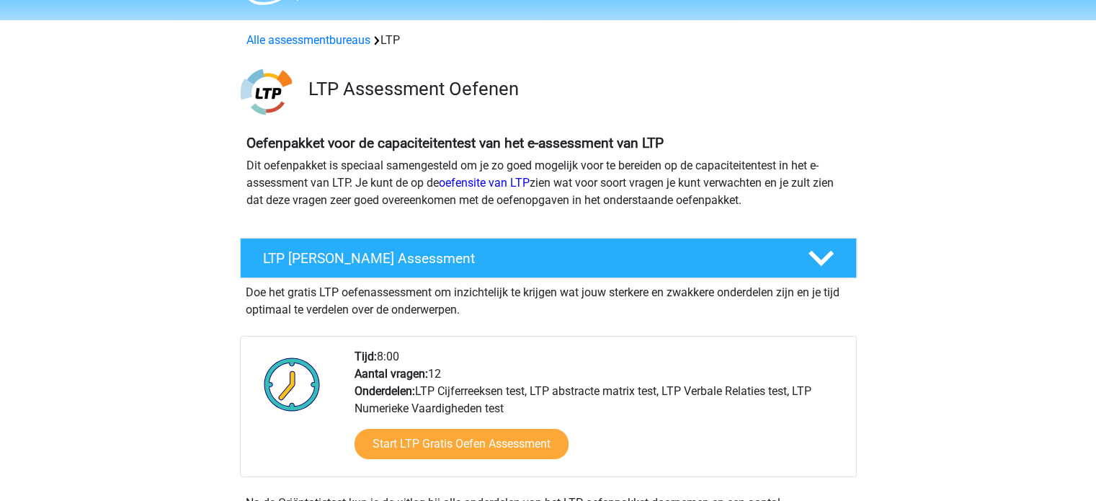
scroll to position [72, 0]
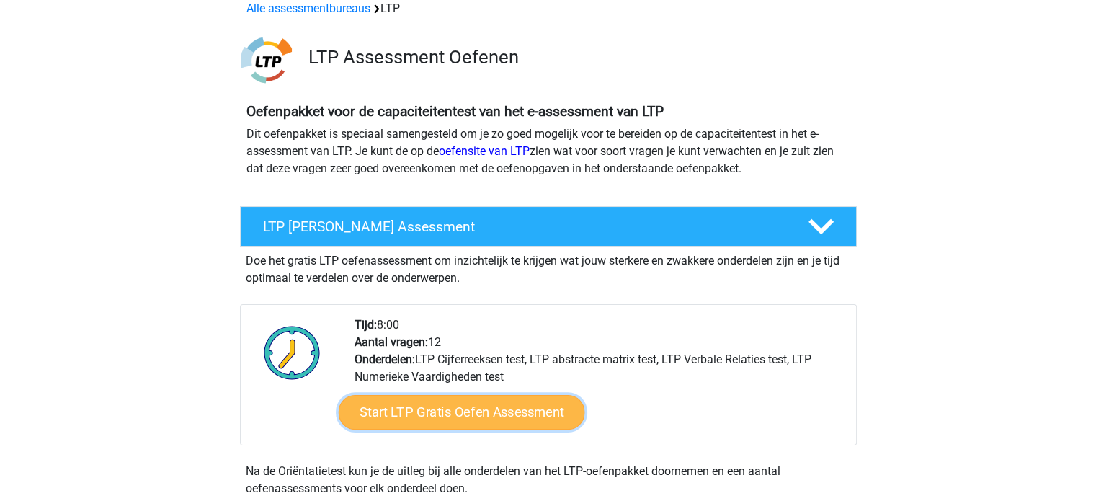
click at [434, 414] on link "Start LTP Gratis Oefen Assessment" at bounding box center [461, 412] width 247 height 35
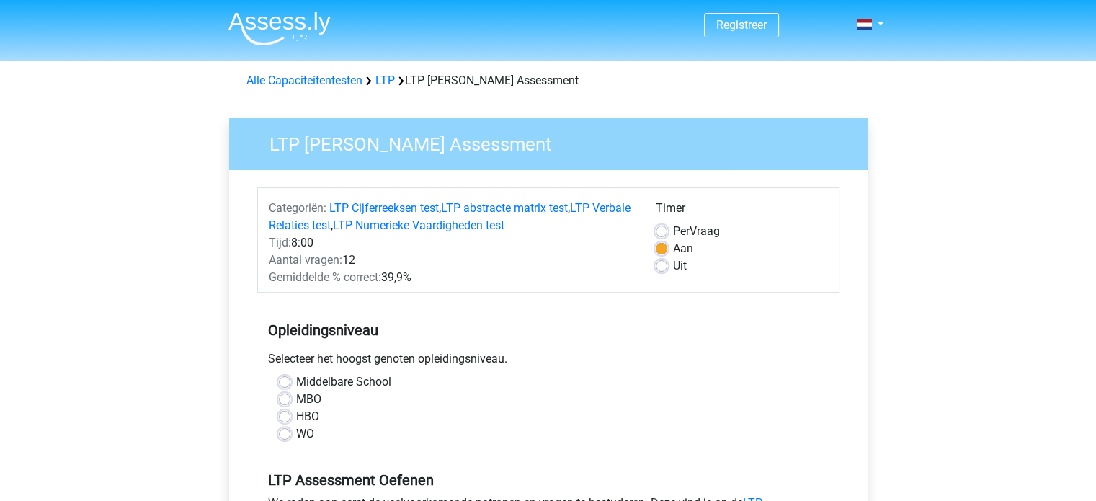
click at [289, 441] on div "WO" at bounding box center [548, 433] width 539 height 17
click at [296, 435] on label "WO" at bounding box center [305, 433] width 18 height 17
click at [288, 435] on input "WO" at bounding box center [285, 432] width 12 height 14
radio input "true"
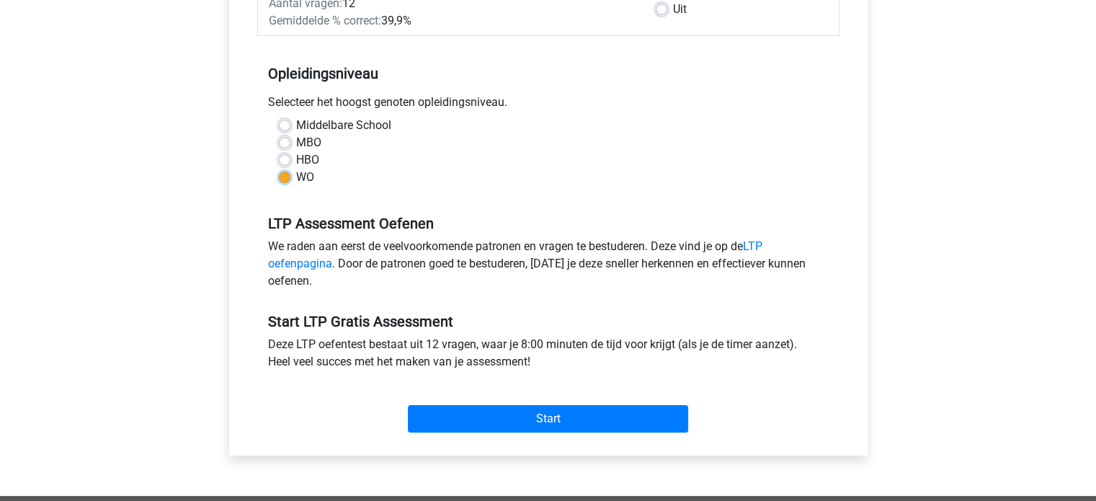
scroll to position [288, 0]
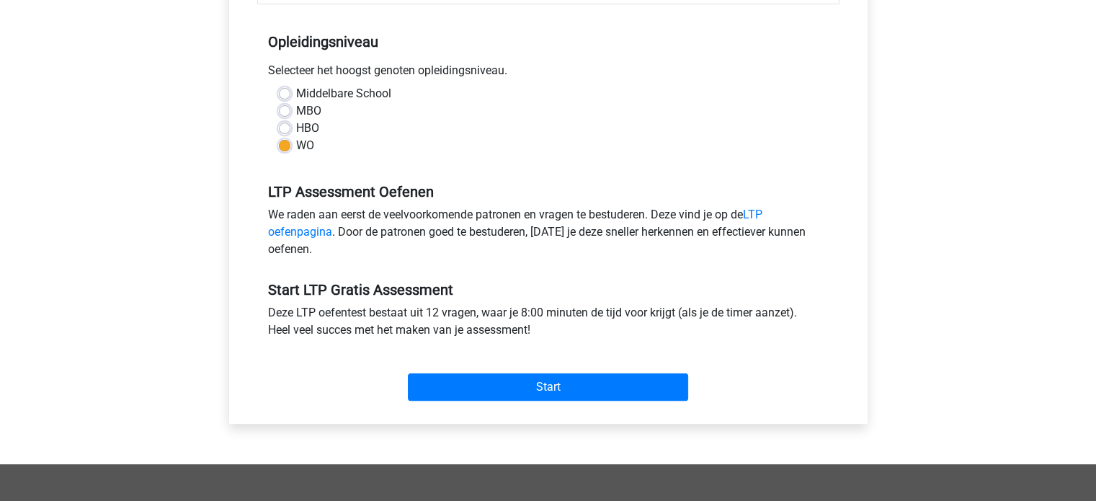
click at [484, 401] on div "Start" at bounding box center [548, 376] width 582 height 62
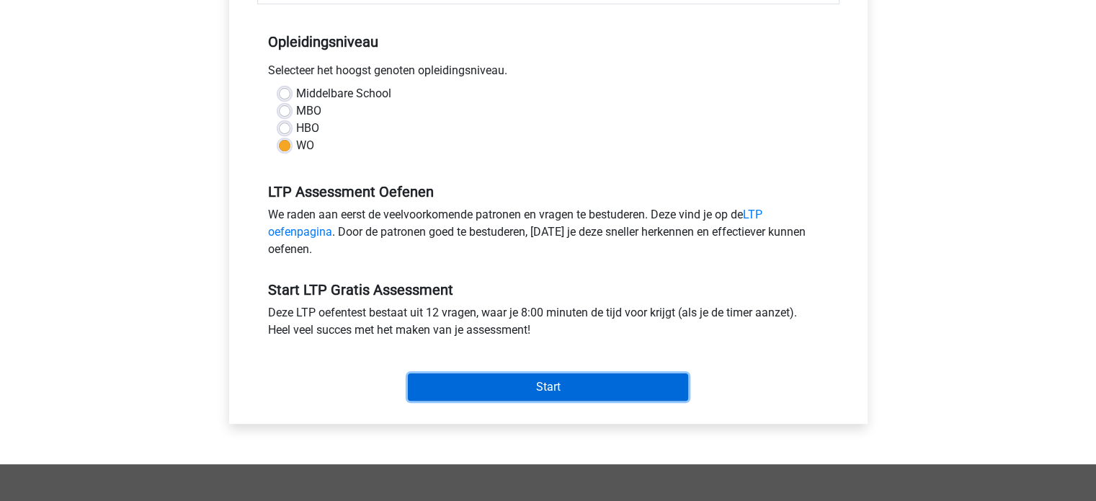
click at [493, 384] on input "Start" at bounding box center [548, 386] width 280 height 27
click at [548, 381] on input "Start" at bounding box center [548, 386] width 280 height 27
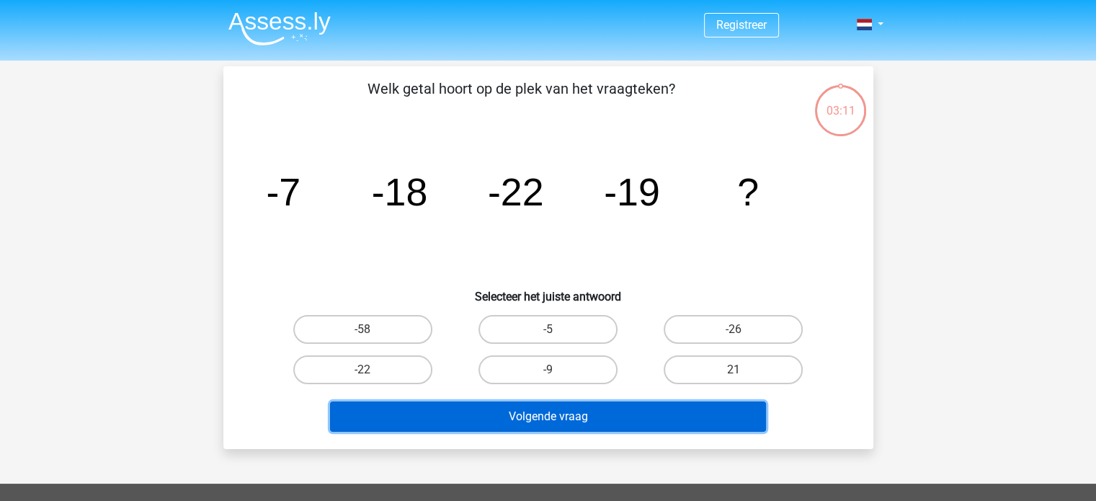
click at [625, 414] on button "Volgende vraag" at bounding box center [548, 417] width 436 height 30
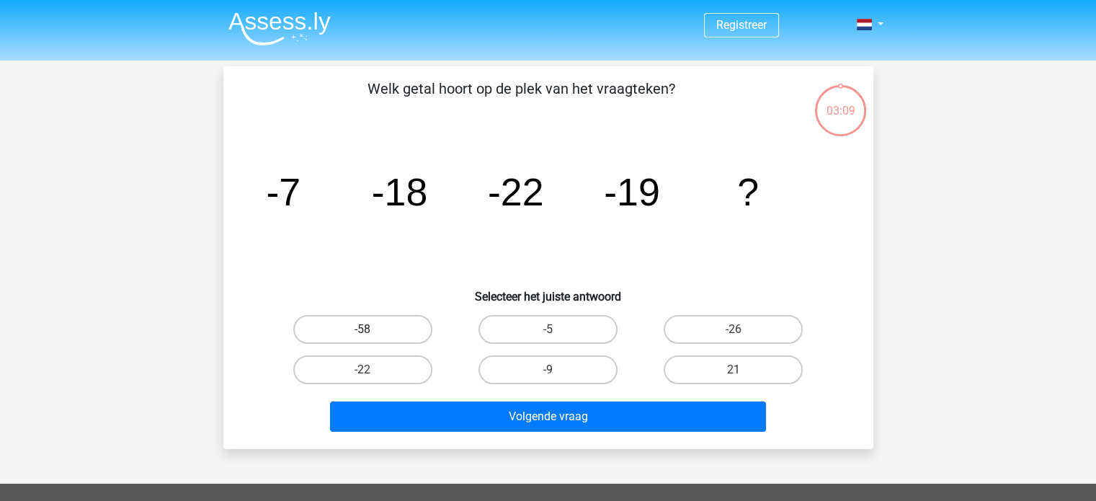
click at [394, 328] on label "-58" at bounding box center [362, 329] width 139 height 29
click at [372, 329] on input "-58" at bounding box center [367, 333] width 9 height 9
radio input "true"
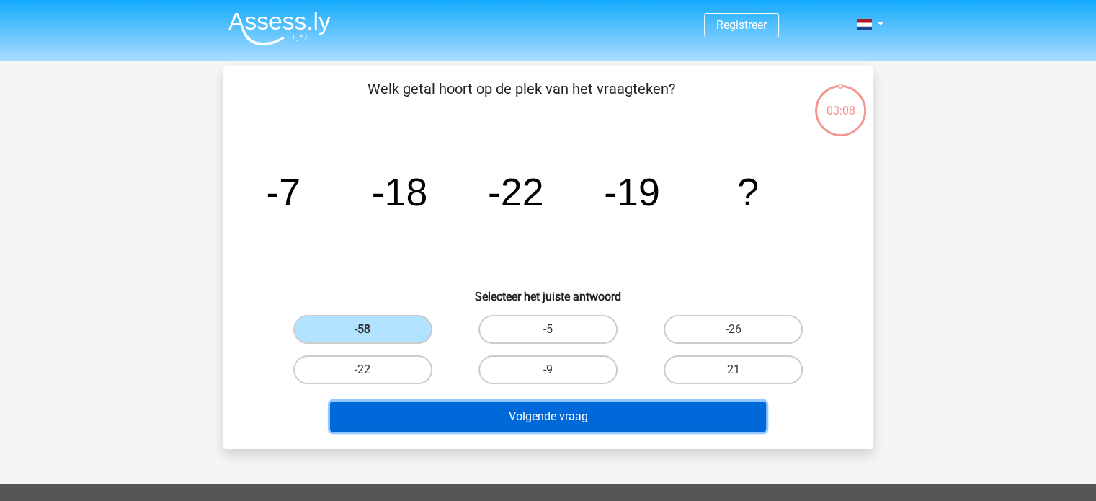
click at [522, 425] on button "Volgende vraag" at bounding box center [548, 417] width 436 height 30
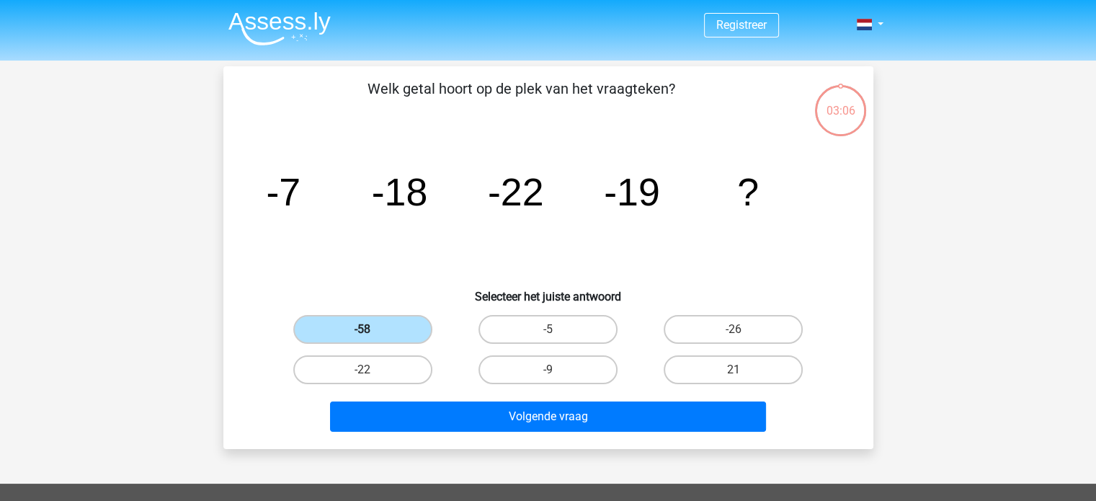
click at [408, 337] on label "-58" at bounding box center [362, 329] width 139 height 29
click at [372, 337] on input "-58" at bounding box center [367, 333] width 9 height 9
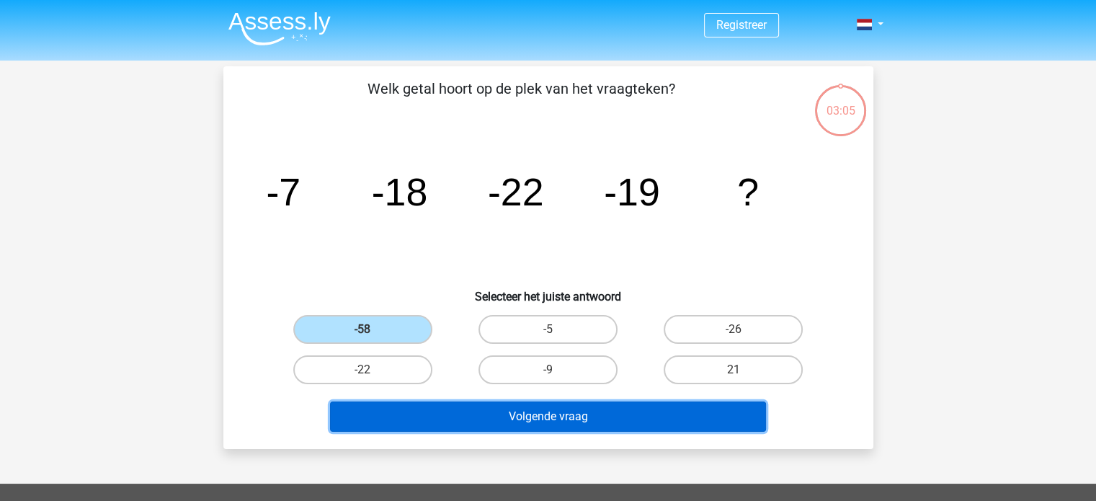
click at [505, 420] on button "Volgende vraag" at bounding box center [548, 417] width 436 height 30
click at [528, 417] on button "Volgende vraag" at bounding box center [548, 417] width 436 height 30
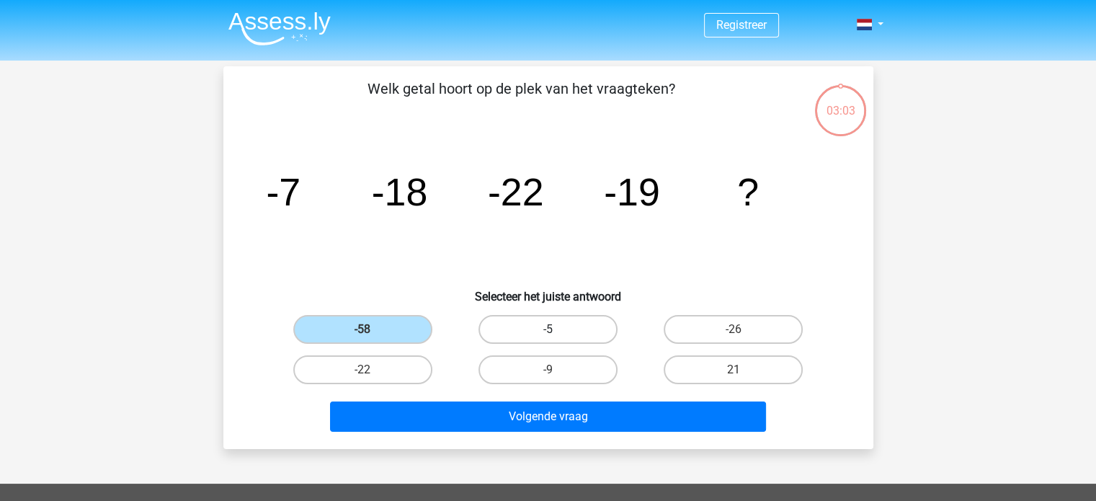
click at [536, 329] on label "-5" at bounding box center [548, 329] width 139 height 29
click at [548, 329] on input "-5" at bounding box center [552, 333] width 9 height 9
radio input "true"
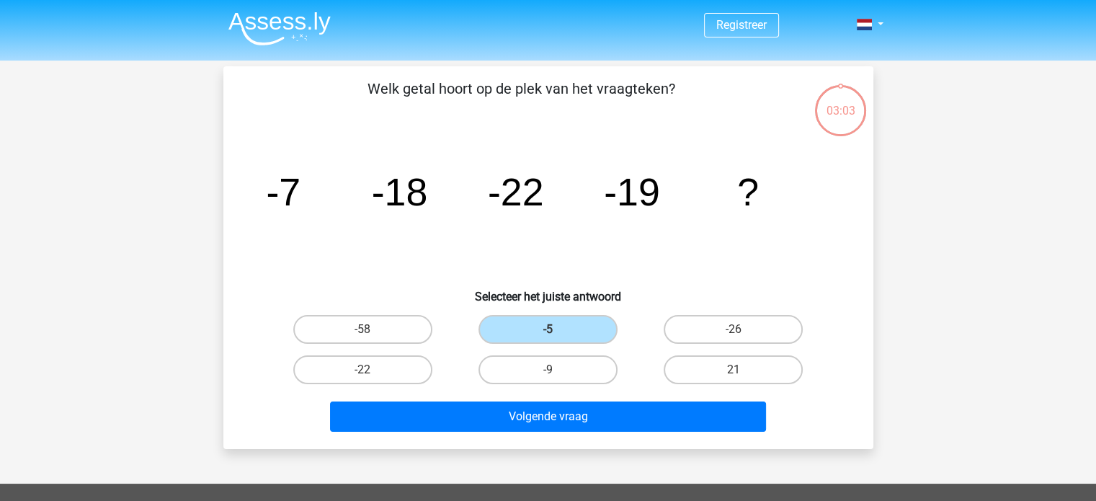
click at [564, 398] on div "Volgende vraag" at bounding box center [549, 414] width 604 height 48
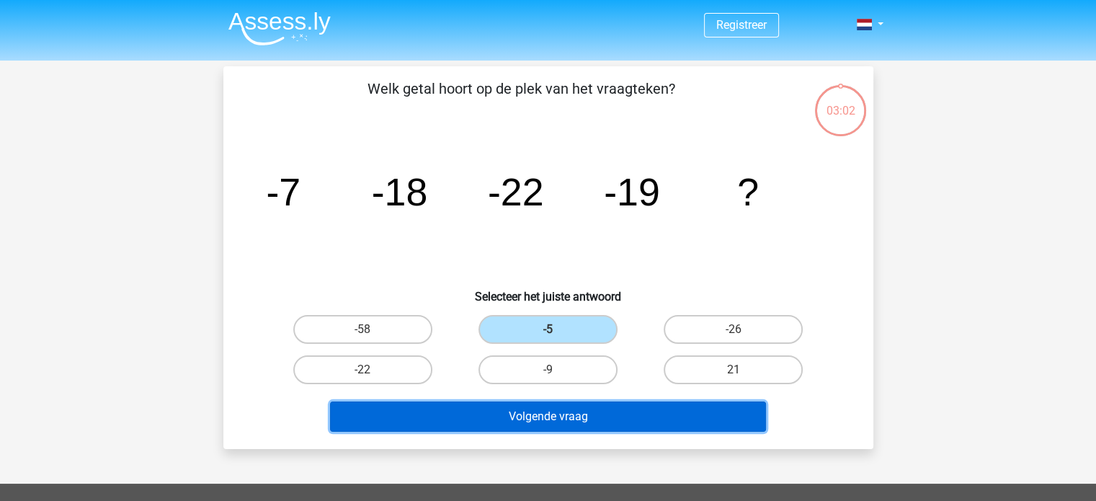
click at [565, 422] on button "Volgende vraag" at bounding box center [548, 417] width 436 height 30
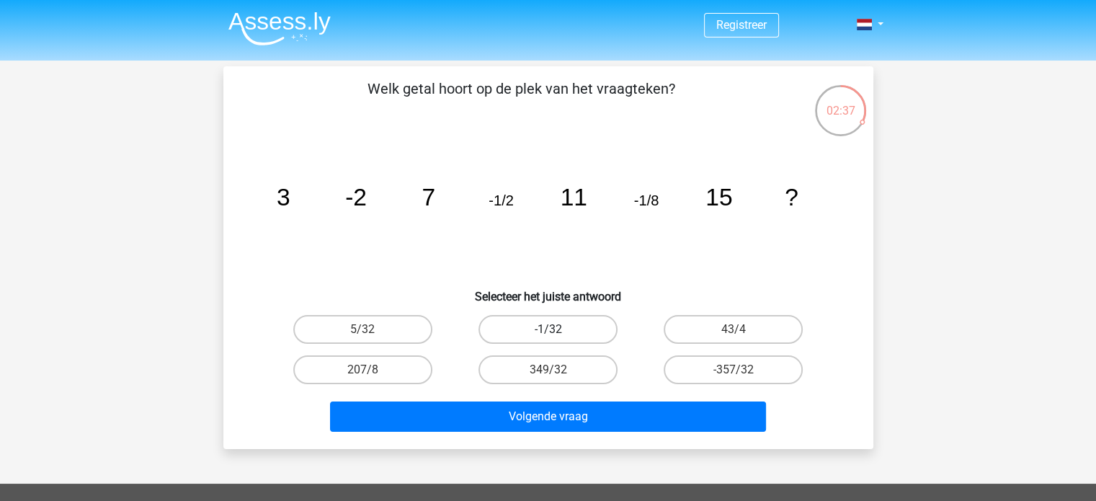
click at [551, 324] on label "-1/32" at bounding box center [548, 329] width 139 height 29
click at [551, 329] on input "-1/32" at bounding box center [552, 333] width 9 height 9
radio input "true"
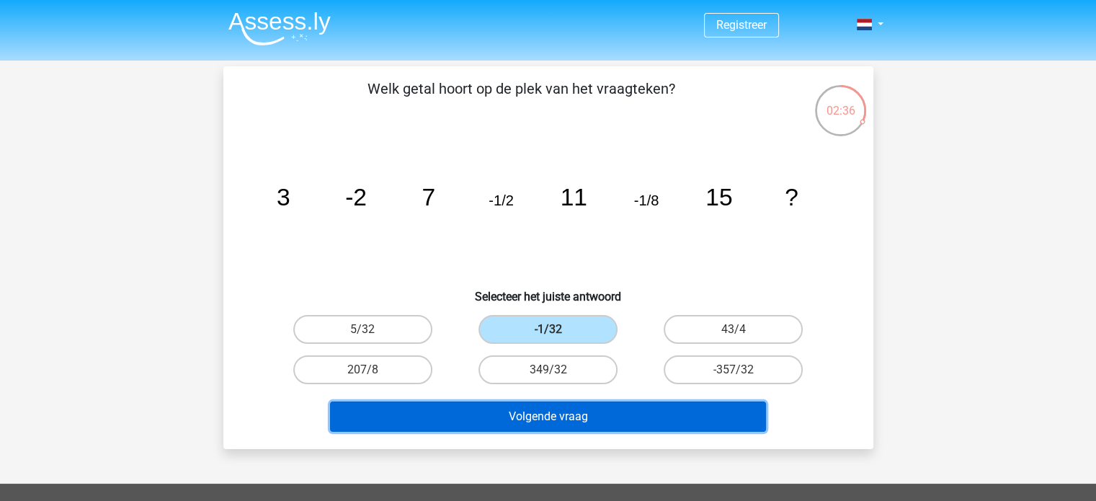
click at [610, 410] on button "Volgende vraag" at bounding box center [548, 417] width 436 height 30
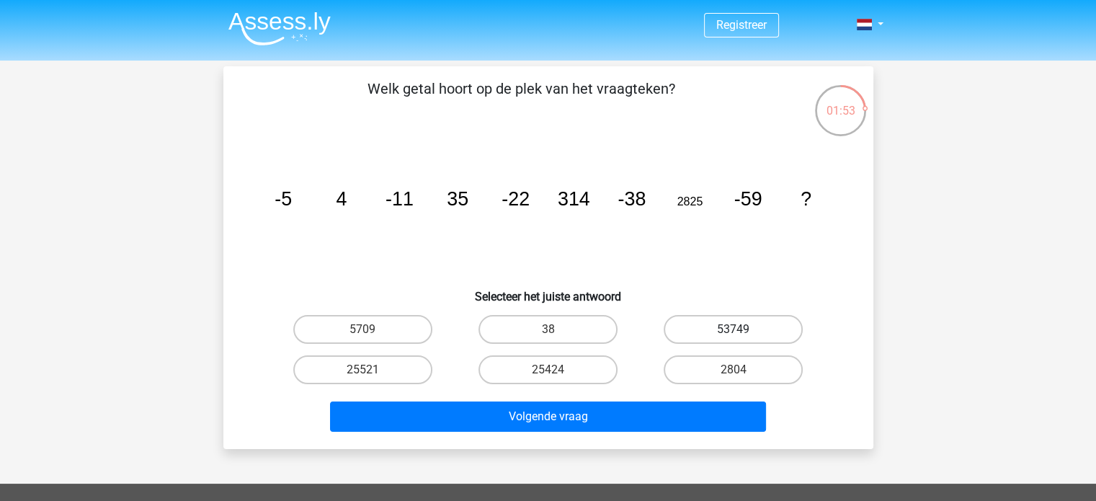
click at [747, 330] on label "53749" at bounding box center [733, 329] width 139 height 29
click at [743, 330] on input "53749" at bounding box center [738, 333] width 9 height 9
radio input "true"
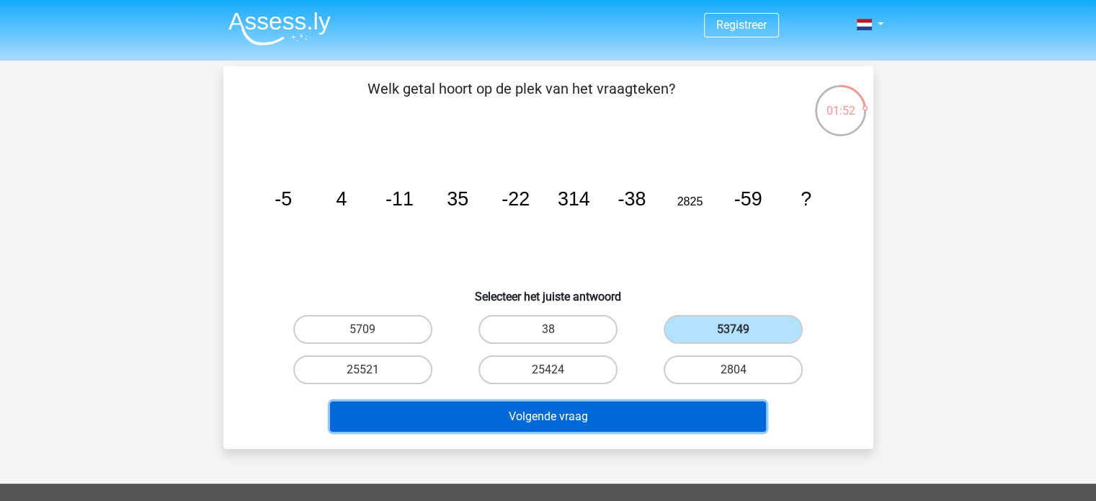
click at [670, 415] on button "Volgende vraag" at bounding box center [548, 417] width 436 height 30
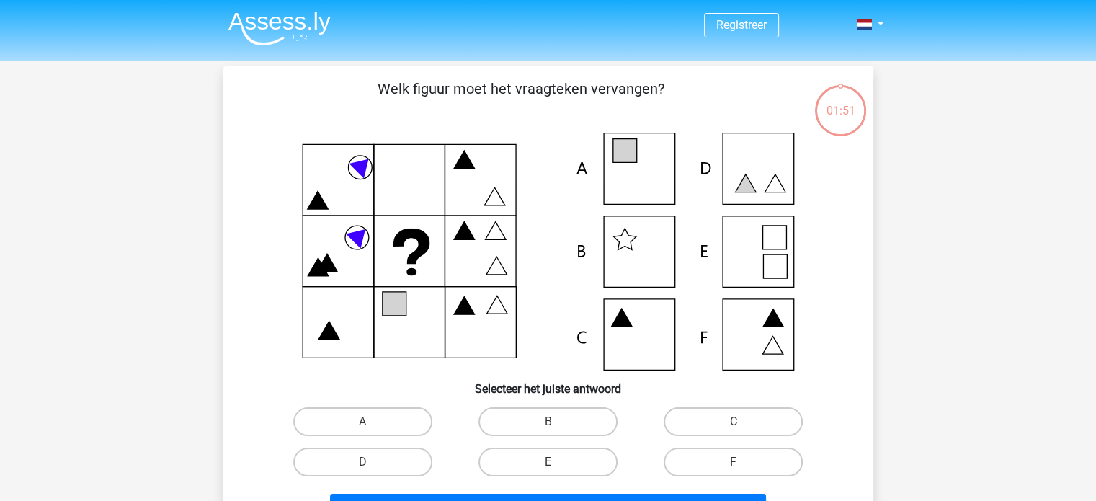
scroll to position [66, 0]
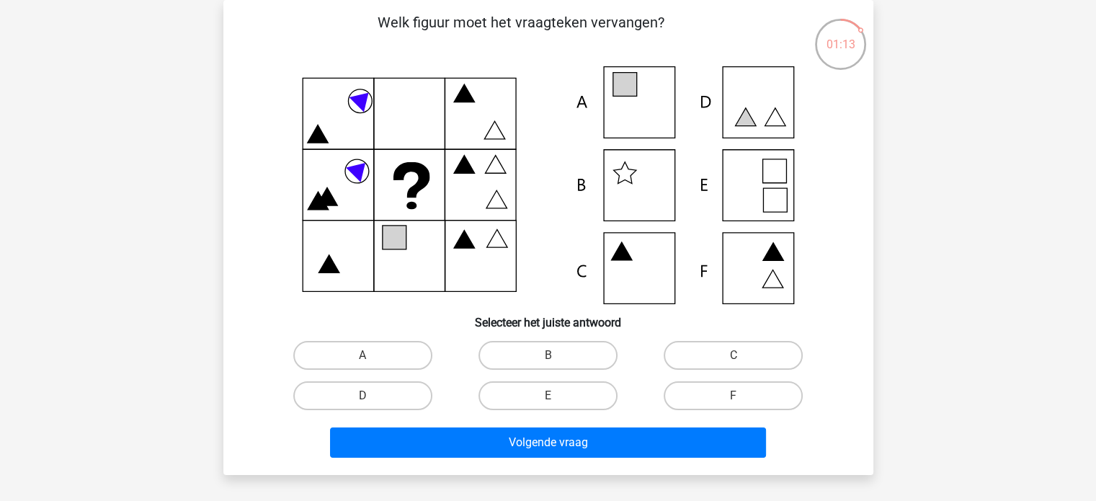
click at [365, 356] on input "A" at bounding box center [367, 359] width 9 height 9
radio input "true"
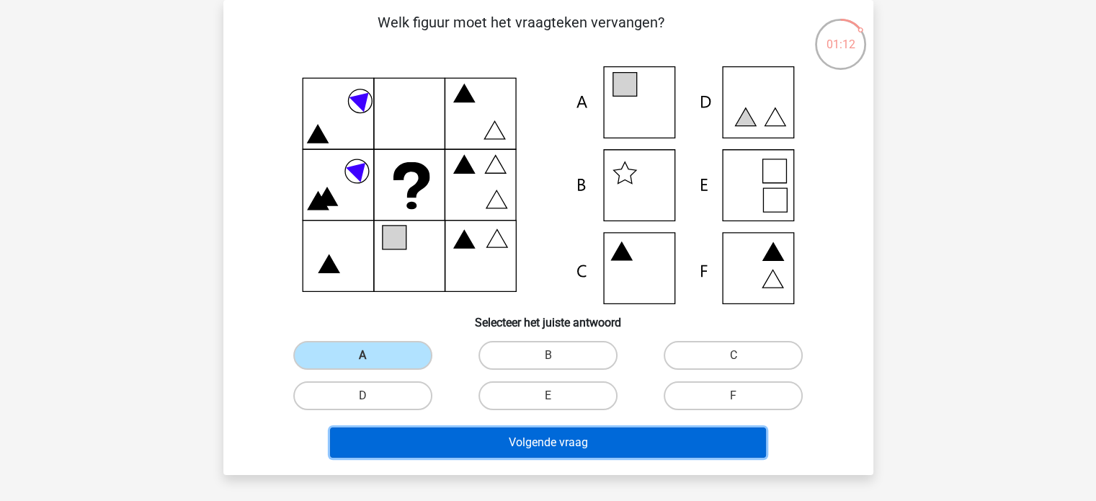
click at [571, 448] on button "Volgende vraag" at bounding box center [548, 442] width 436 height 30
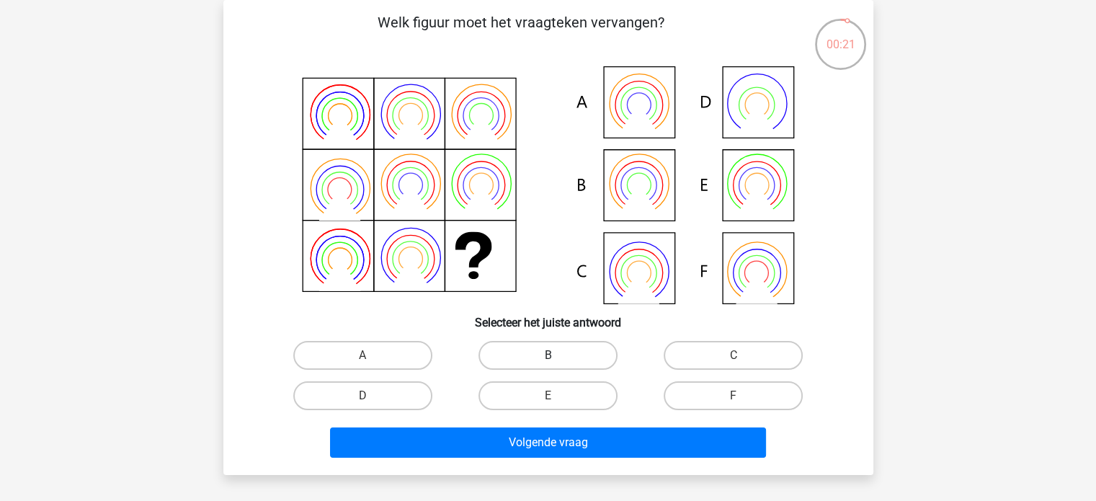
click at [551, 353] on label "B" at bounding box center [548, 355] width 139 height 29
click at [551, 355] on input "B" at bounding box center [552, 359] width 9 height 9
radio input "true"
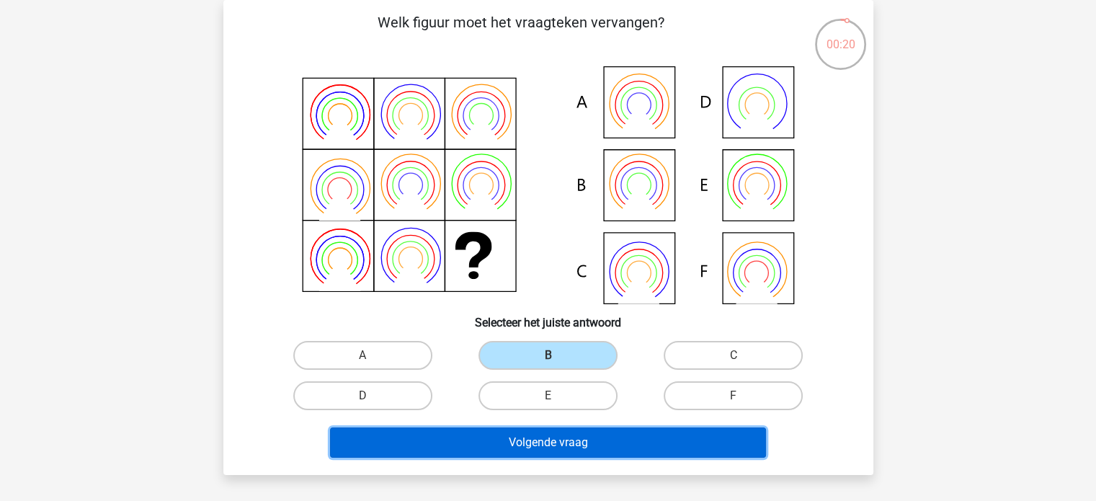
click at [654, 448] on button "Volgende vraag" at bounding box center [548, 442] width 436 height 30
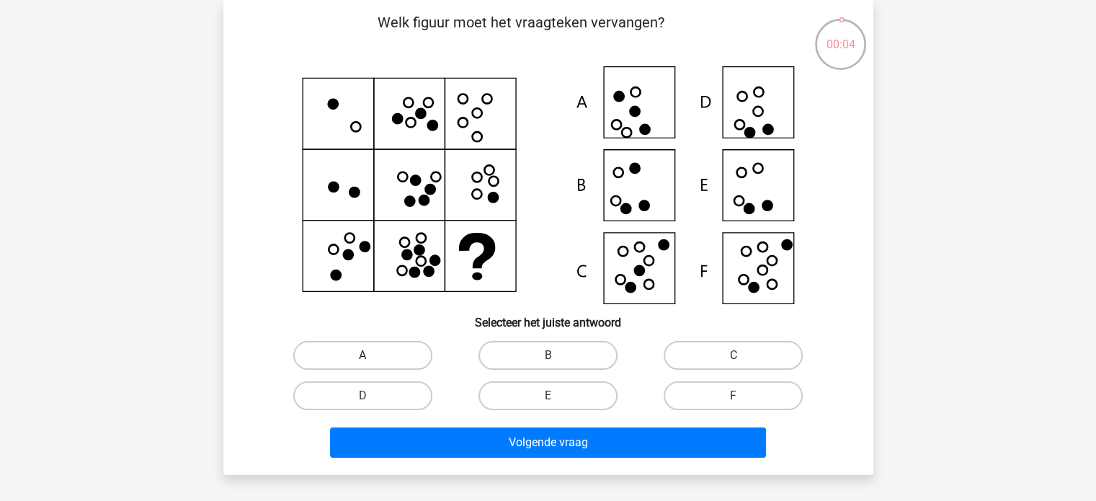
click at [414, 360] on label "A" at bounding box center [362, 355] width 139 height 29
click at [372, 360] on input "A" at bounding box center [367, 359] width 9 height 9
radio input "true"
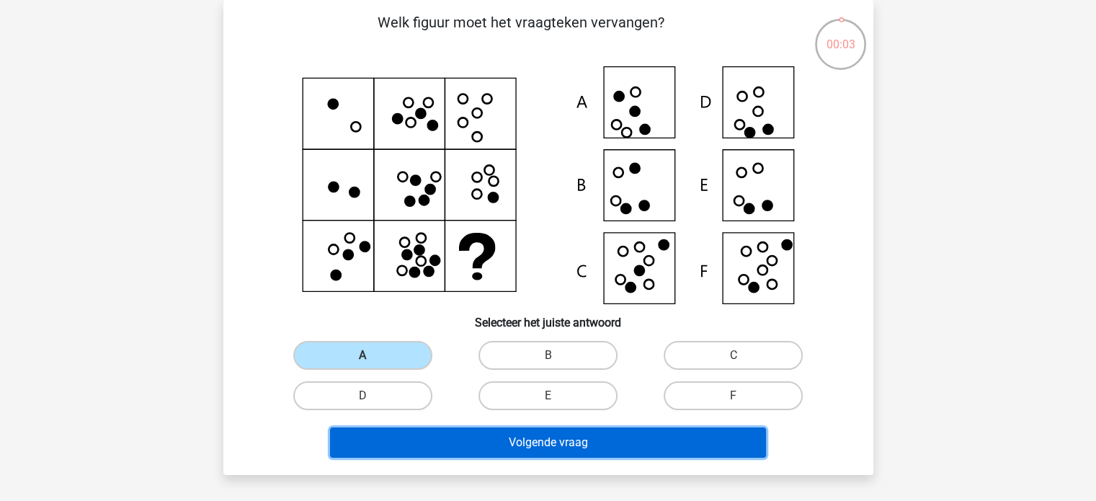
click at [635, 442] on button "Volgende vraag" at bounding box center [548, 442] width 436 height 30
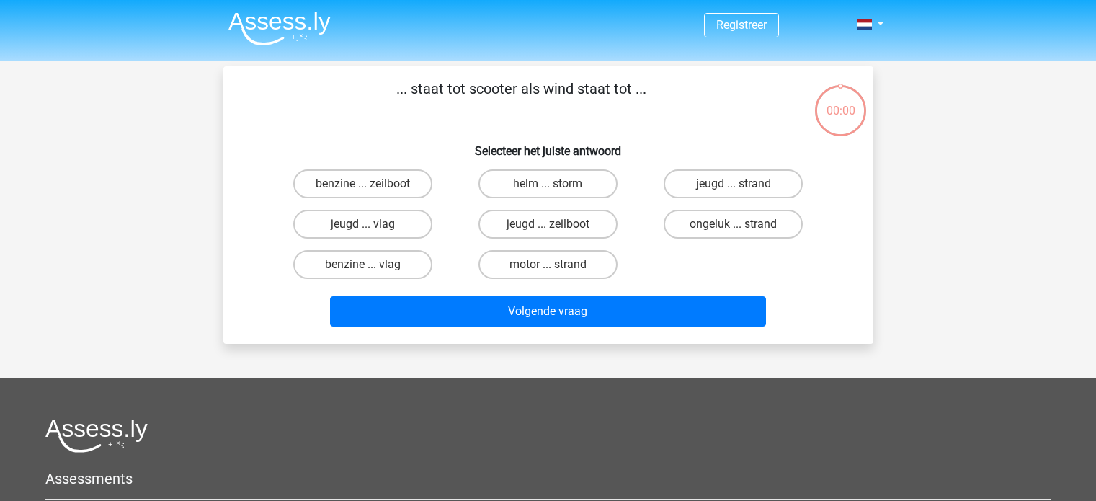
scroll to position [66, 0]
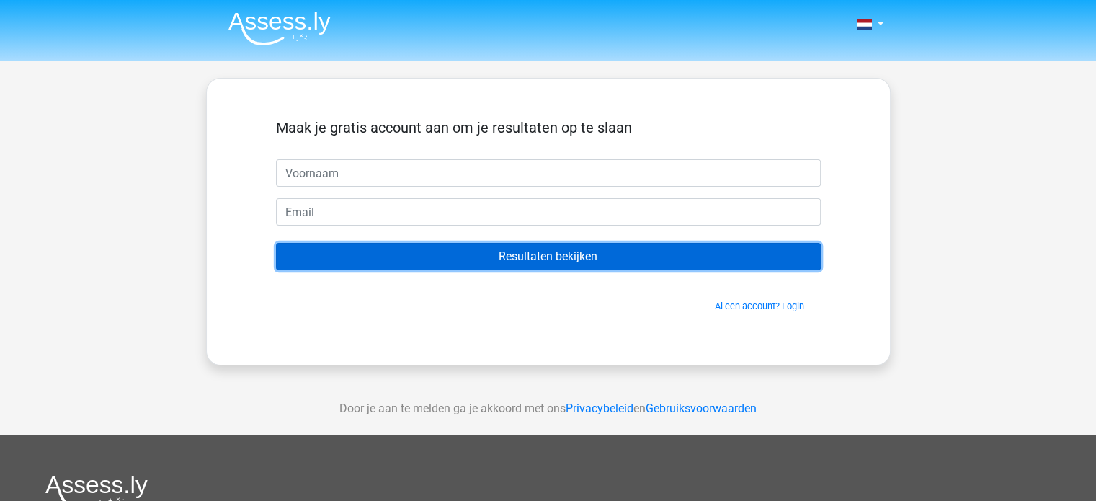
click at [529, 269] on input "Resultaten bekijken" at bounding box center [548, 256] width 545 height 27
click at [539, 259] on input "Resultaten bekijken" at bounding box center [548, 256] width 545 height 27
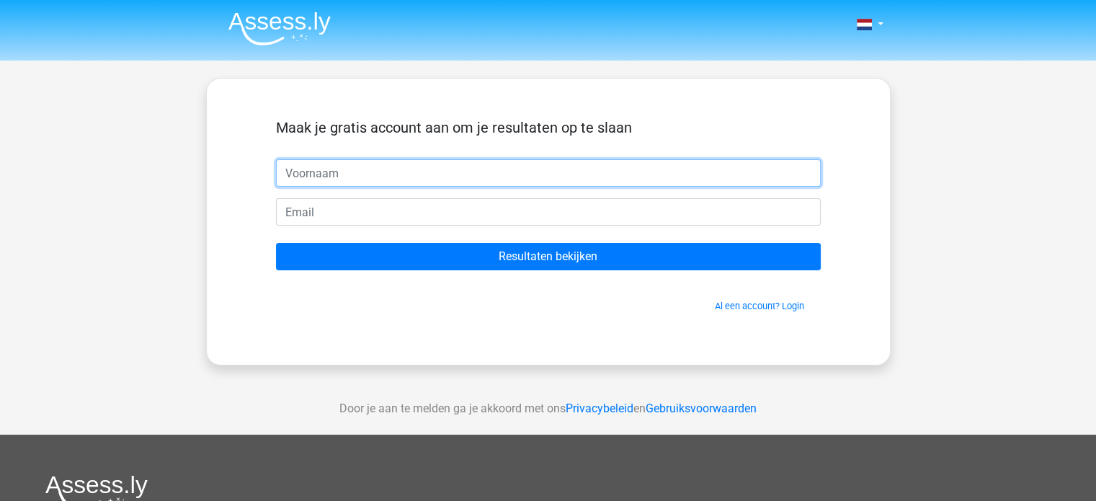
click at [403, 175] on input "text" at bounding box center [548, 172] width 545 height 27
type input "yjrjr"
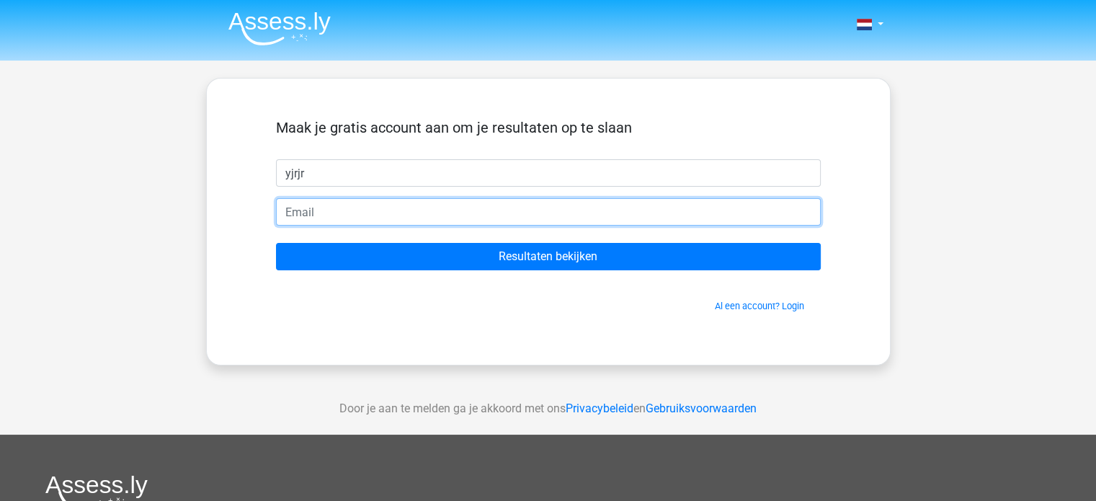
click at [352, 221] on input "email" at bounding box center [548, 211] width 545 height 27
click at [276, 243] on input "Resultaten bekijken" at bounding box center [548, 256] width 545 height 27
type input "[EMAIL_ADDRESS][DOMAIN_NAME]"
click at [276, 243] on input "Resultaten bekijken" at bounding box center [548, 256] width 545 height 27
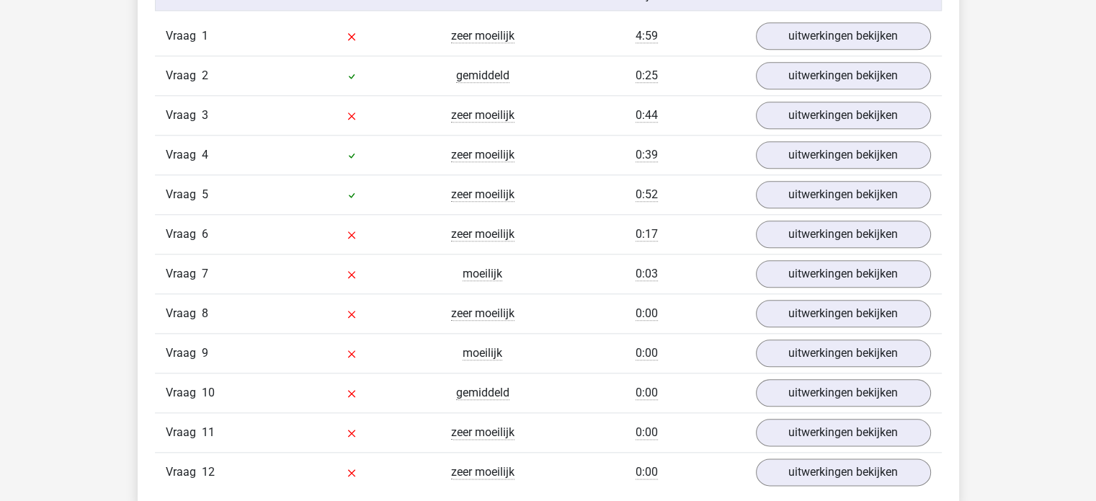
scroll to position [1514, 0]
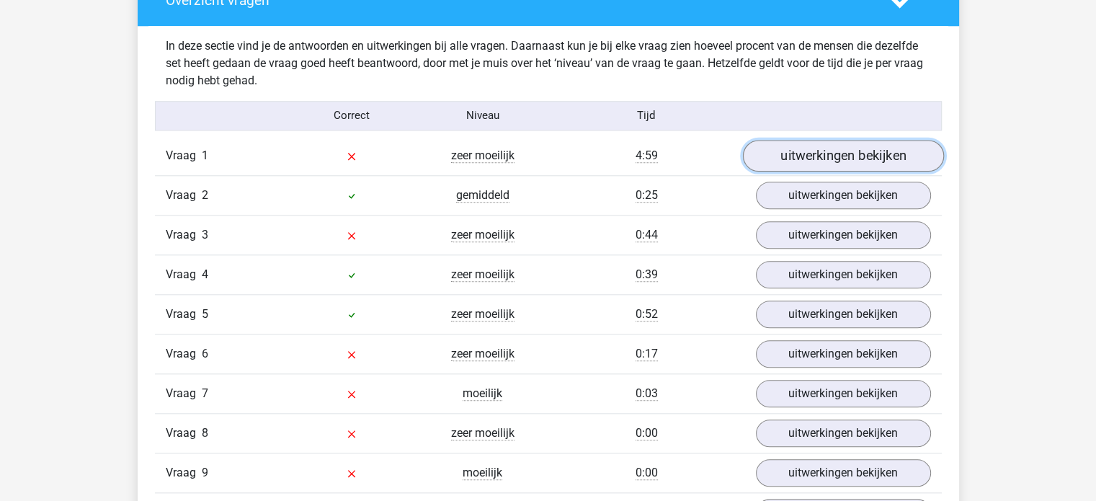
click at [807, 146] on link "uitwerkingen bekijken" at bounding box center [842, 156] width 201 height 32
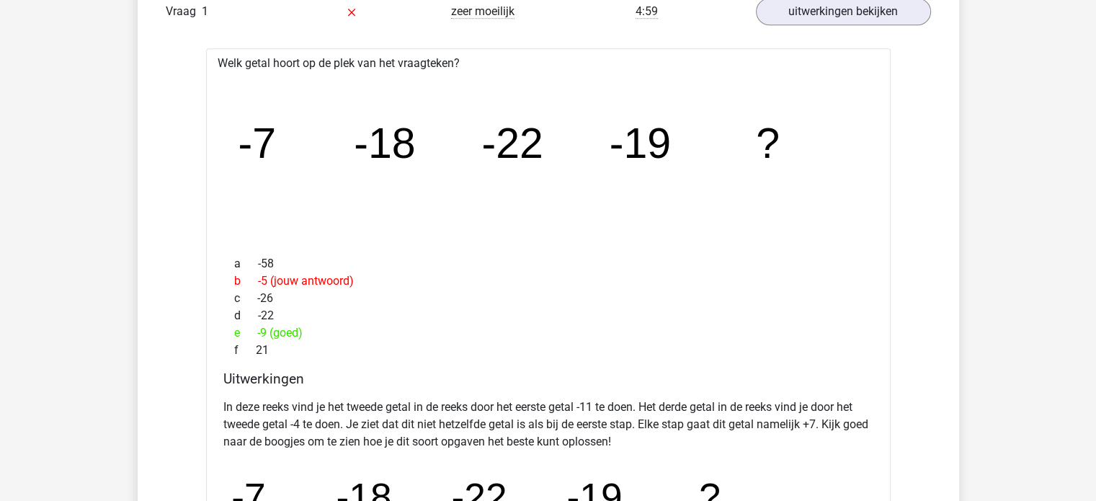
scroll to position [1615, 0]
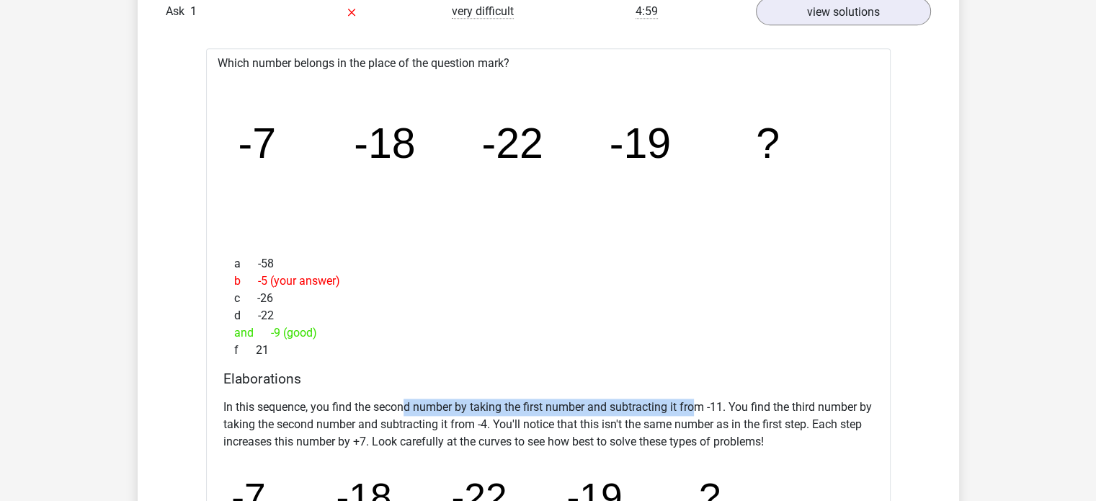
drag, startPoint x: 407, startPoint y: 407, endPoint x: 693, endPoint y: 412, distance: 286.9
click at [693, 412] on font "In this sequence, you find the second number by taking the first number and sub…" at bounding box center [547, 424] width 649 height 48
drag, startPoint x: 770, startPoint y: 415, endPoint x: 820, endPoint y: 409, distance: 50.2
click at [820, 409] on p "In this sequence, you find the second number by taking the first number and sub…" at bounding box center [548, 425] width 650 height 52
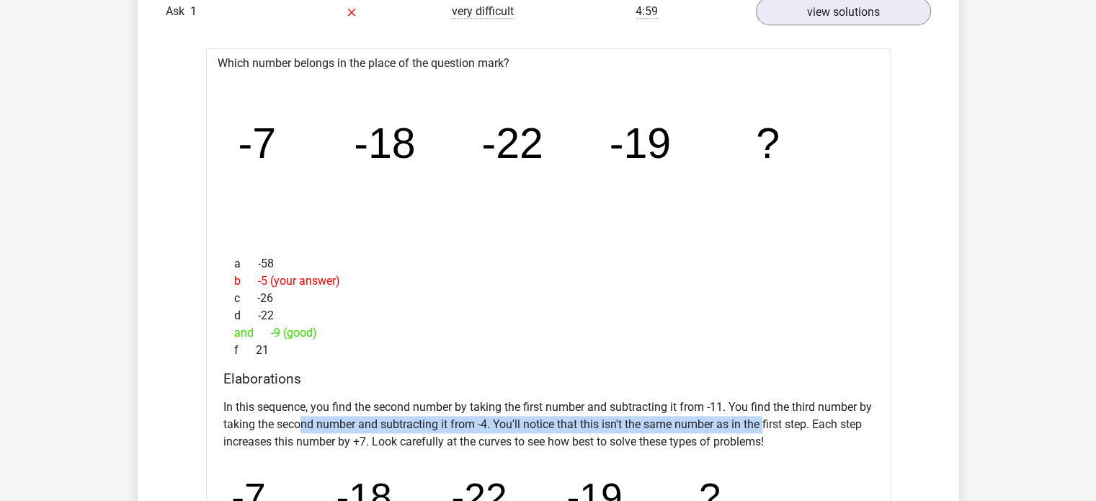
drag, startPoint x: 339, startPoint y: 420, endPoint x: 779, endPoint y: 419, distance: 439.7
click at [779, 419] on font "In this sequence, you find the second number by taking the first number and sub…" at bounding box center [547, 424] width 649 height 48
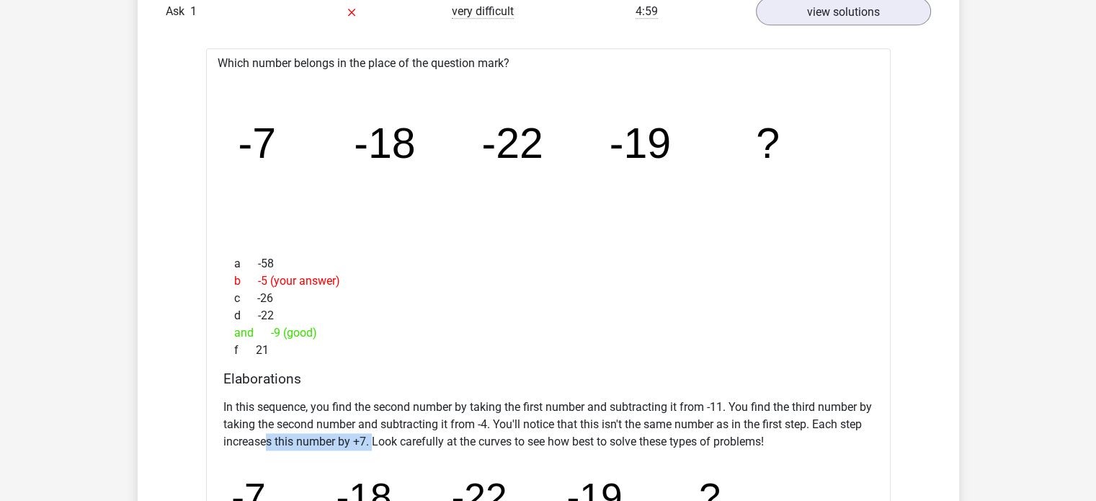
drag, startPoint x: 291, startPoint y: 435, endPoint x: 402, endPoint y: 443, distance: 111.2
click at [401, 443] on font "In this sequence, you find the second number by taking the first number and sub…" at bounding box center [547, 424] width 649 height 48
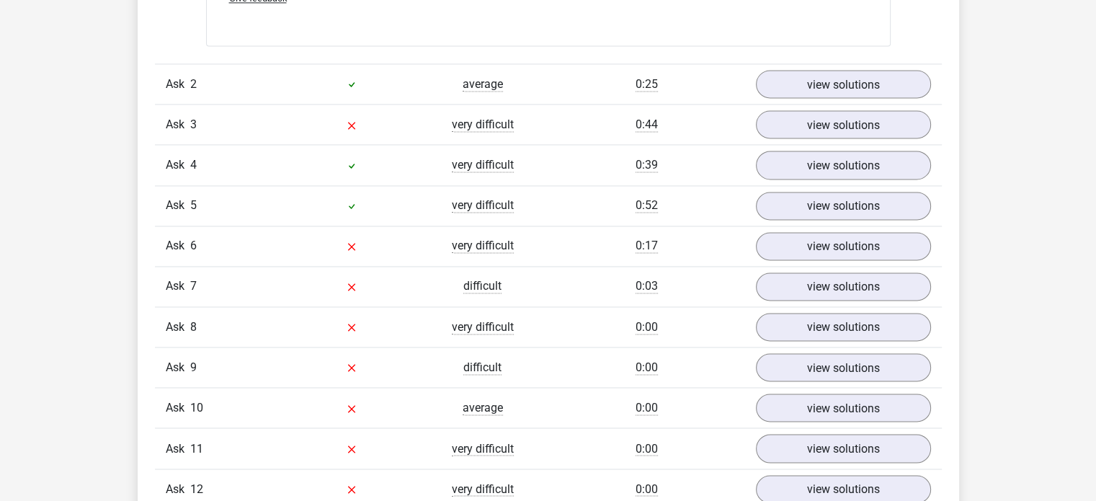
scroll to position [2264, 0]
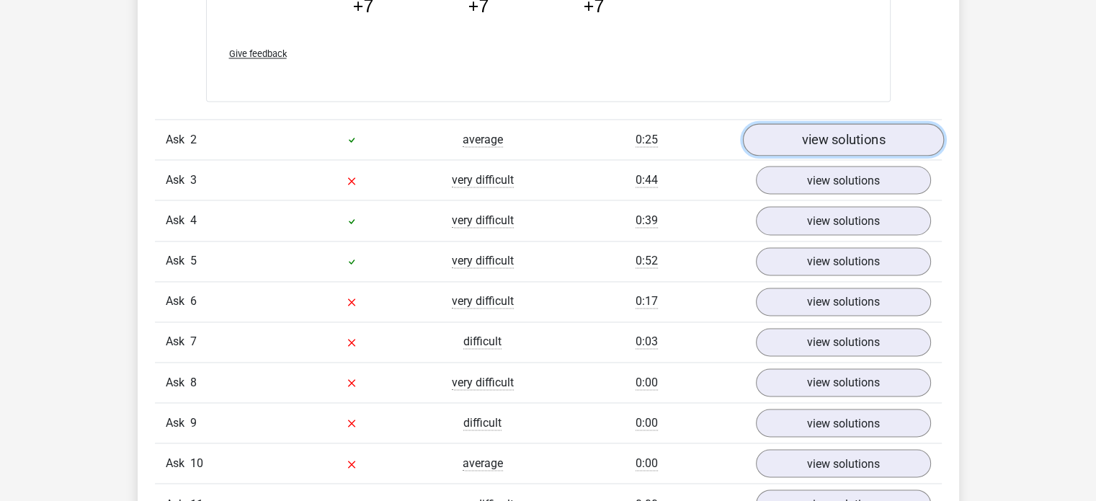
click at [793, 143] on link "view solutions" at bounding box center [842, 139] width 201 height 32
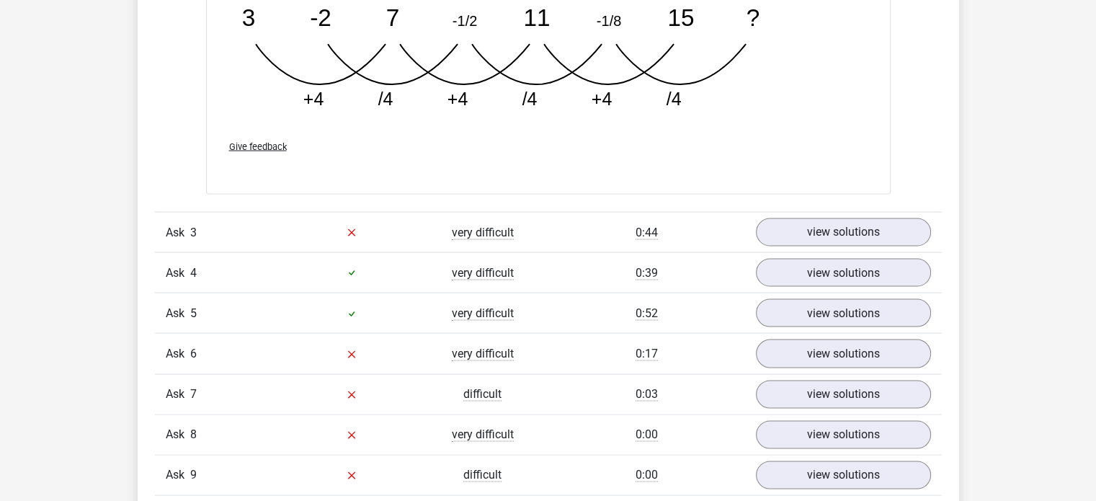
scroll to position [2913, 0]
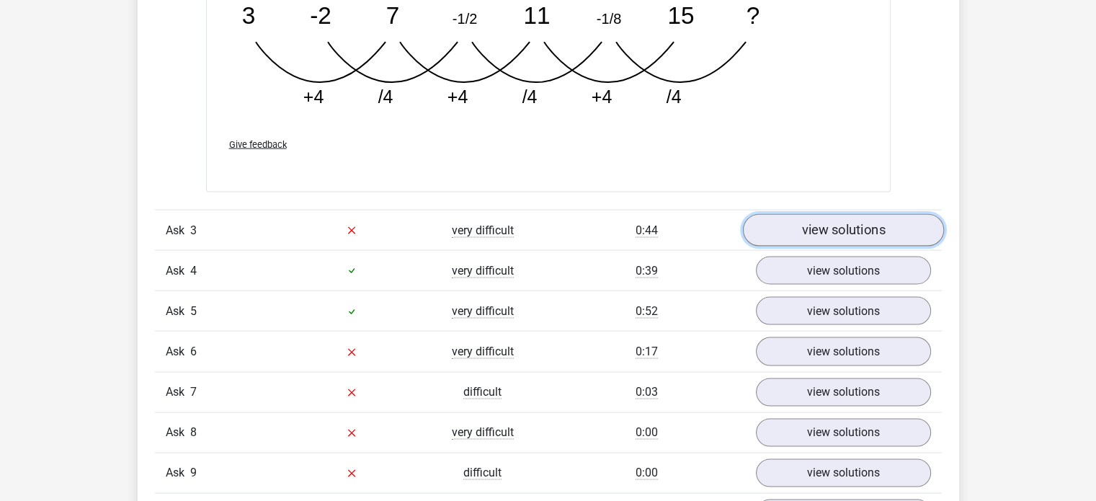
click at [843, 223] on font "view solutions" at bounding box center [844, 231] width 84 height 16
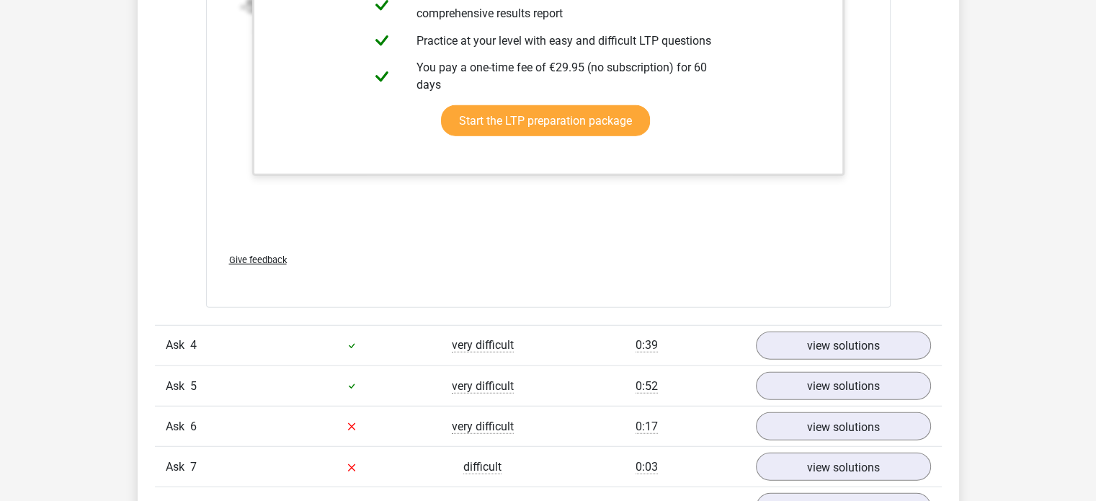
scroll to position [3850, 0]
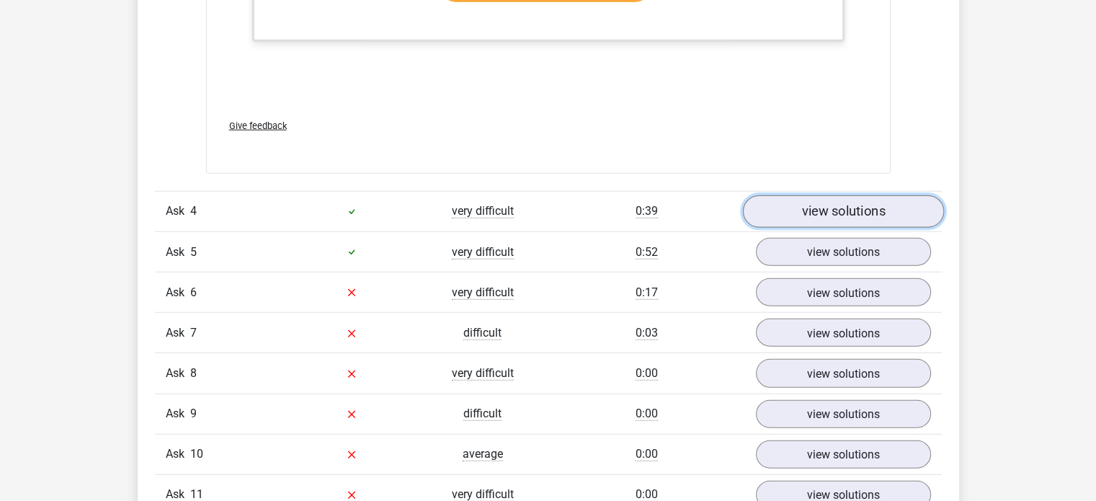
click at [879, 213] on font "view solutions" at bounding box center [844, 212] width 84 height 16
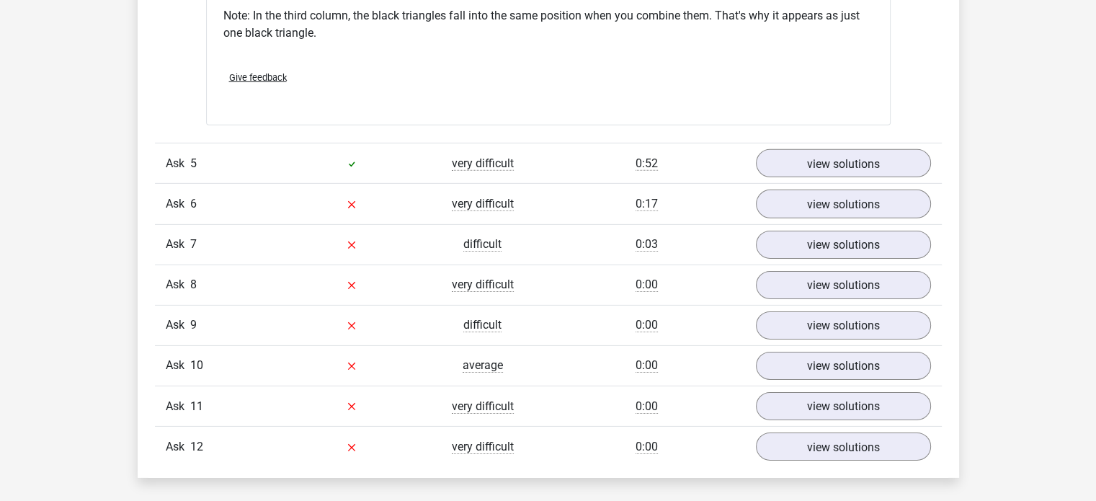
scroll to position [4571, 0]
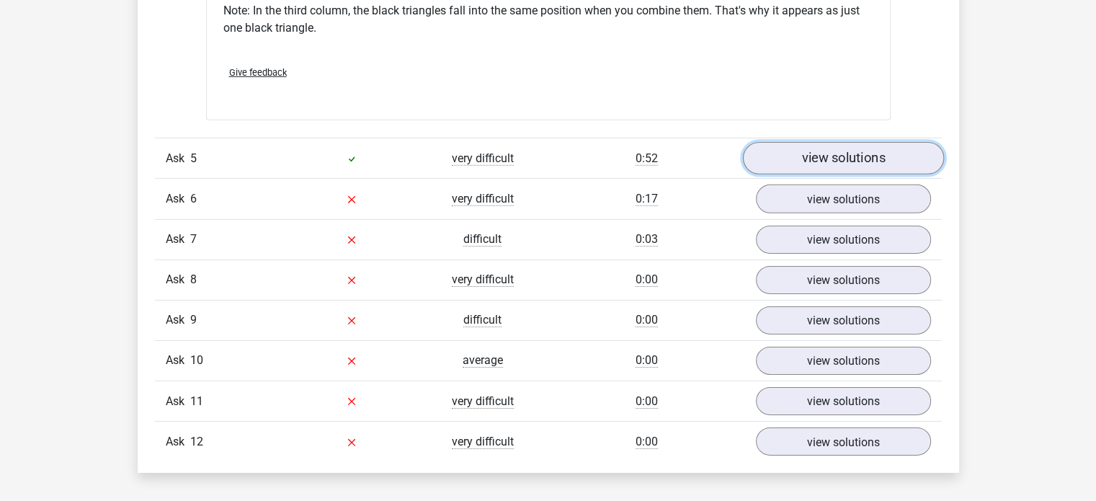
click at [790, 159] on link "view solutions" at bounding box center [842, 158] width 201 height 32
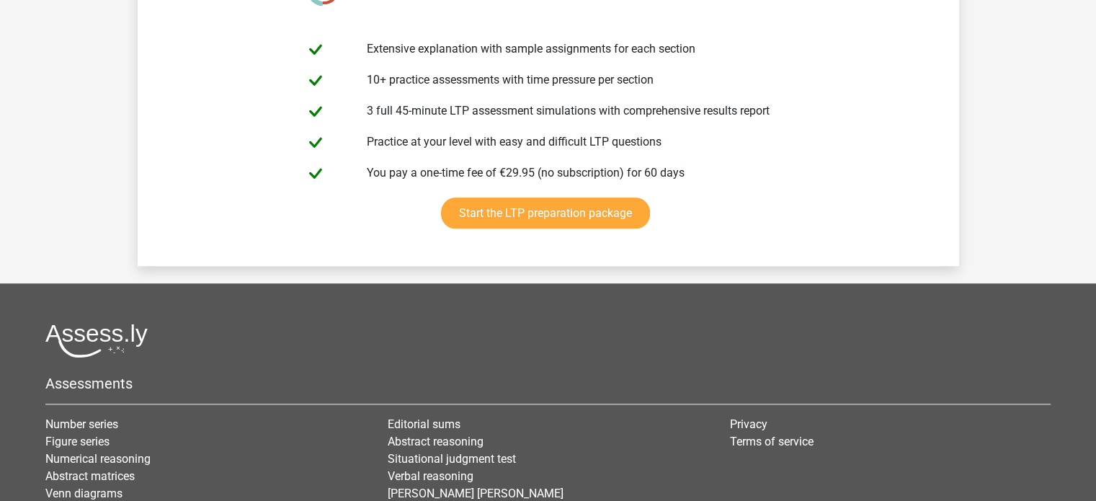
scroll to position [6950, 0]
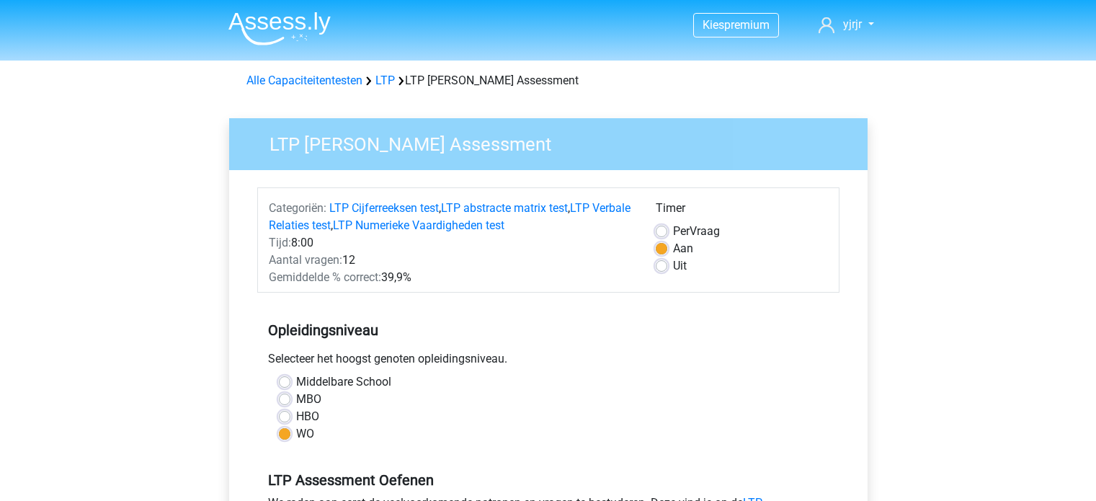
scroll to position [288, 0]
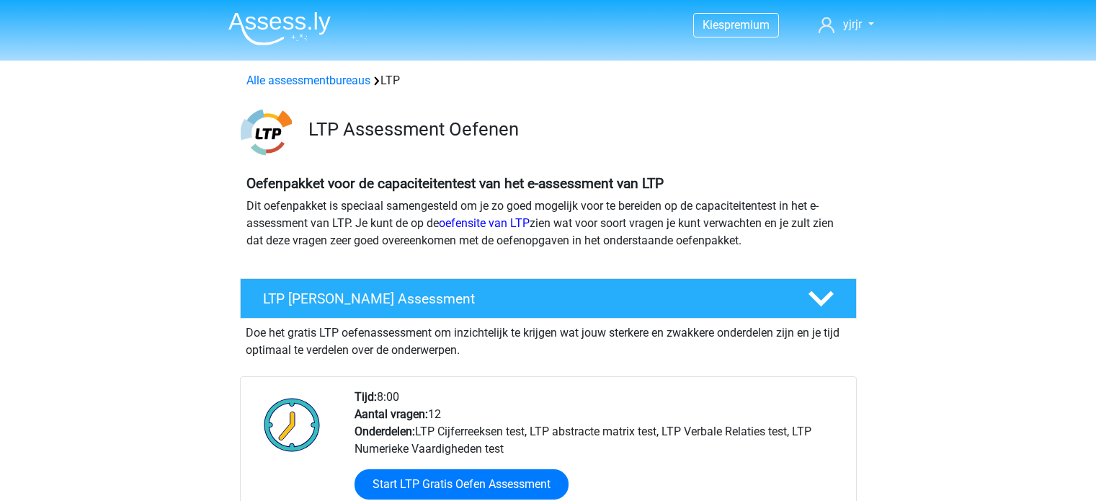
scroll to position [72, 0]
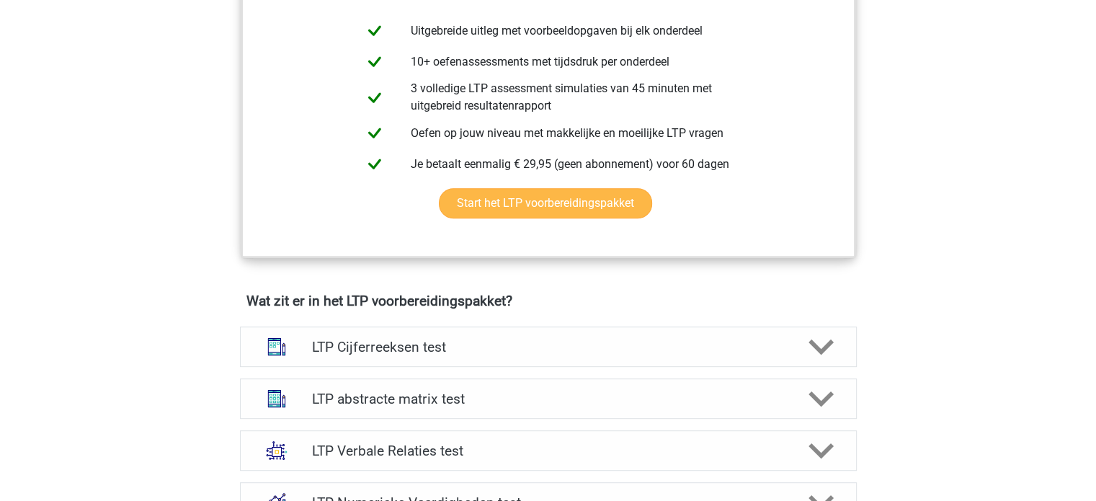
scroll to position [360, 0]
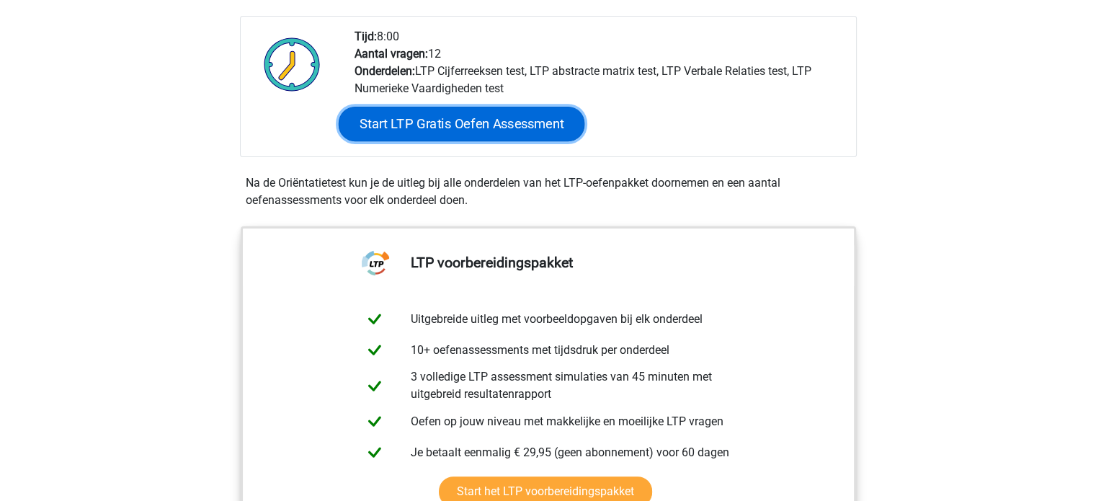
click at [420, 121] on link "Start LTP Gratis Oefen Assessment" at bounding box center [461, 124] width 247 height 35
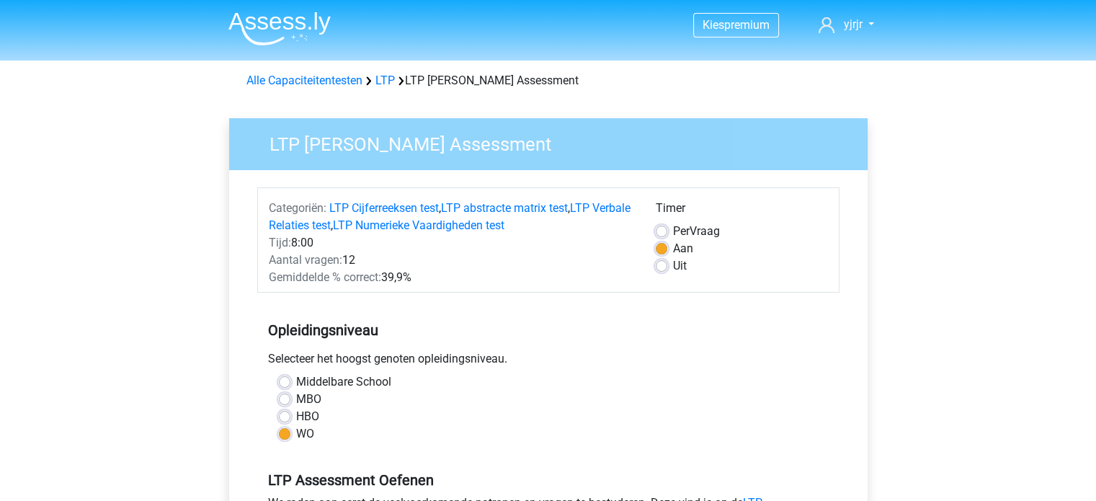
click at [673, 262] on label "Uit" at bounding box center [680, 265] width 14 height 17
click at [665, 262] on input "Uit" at bounding box center [662, 264] width 12 height 14
radio input "true"
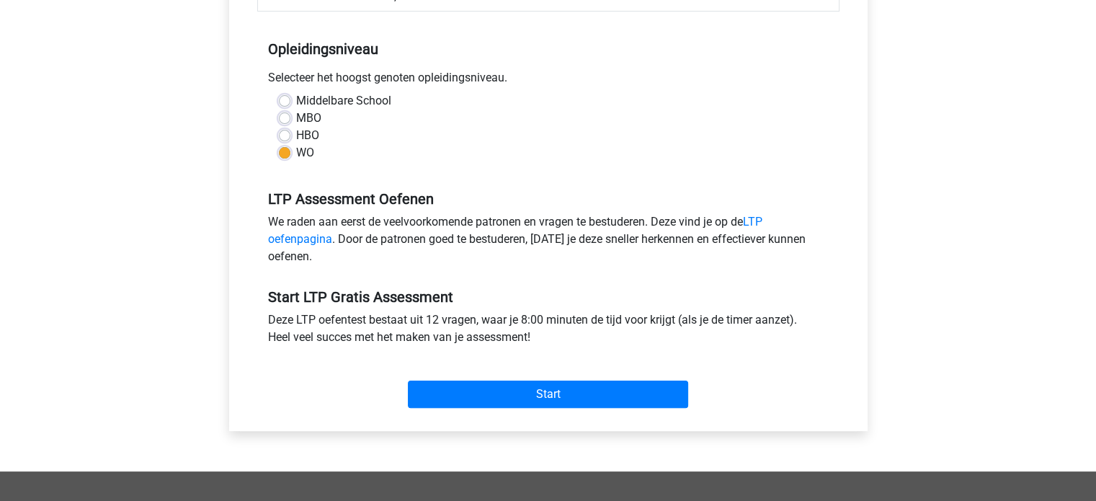
scroll to position [288, 0]
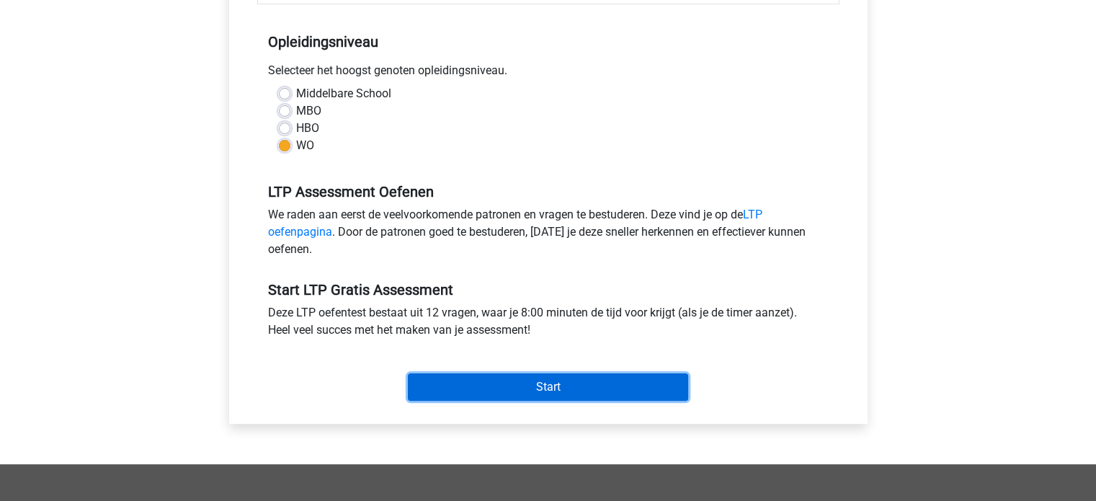
click at [513, 392] on input "Start" at bounding box center [548, 386] width 280 height 27
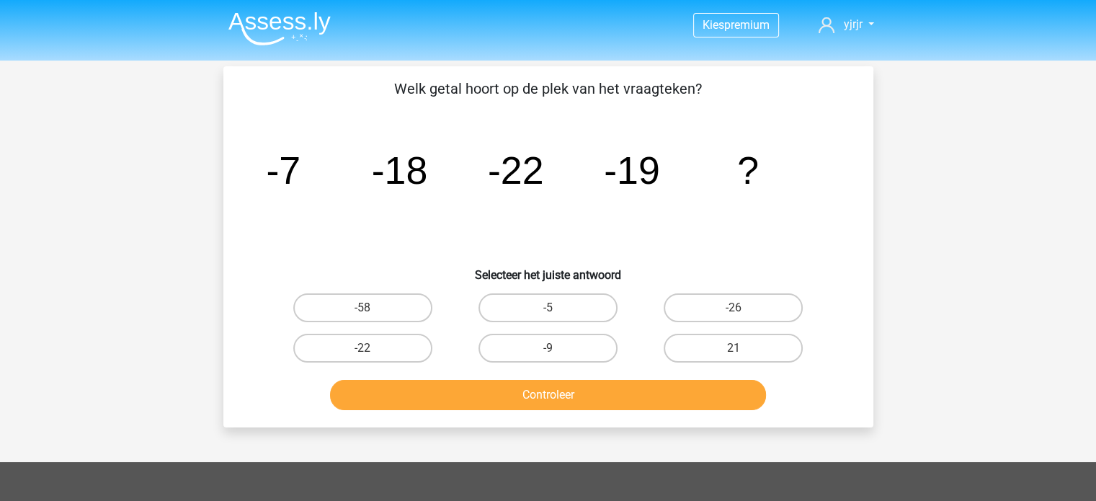
click at [273, 229] on icon "image/svg+xml -7 -18 -22 -19 ?" at bounding box center [548, 184] width 581 height 146
click at [580, 351] on label "-9" at bounding box center [548, 348] width 139 height 29
click at [557, 351] on input "-9" at bounding box center [552, 352] width 9 height 9
radio input "true"
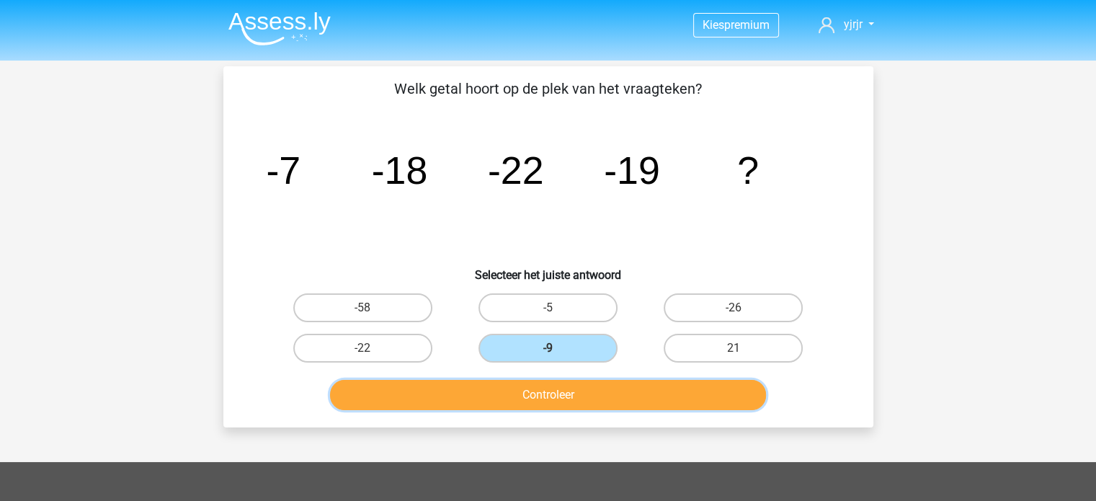
click at [575, 402] on button "Controleer" at bounding box center [548, 395] width 436 height 30
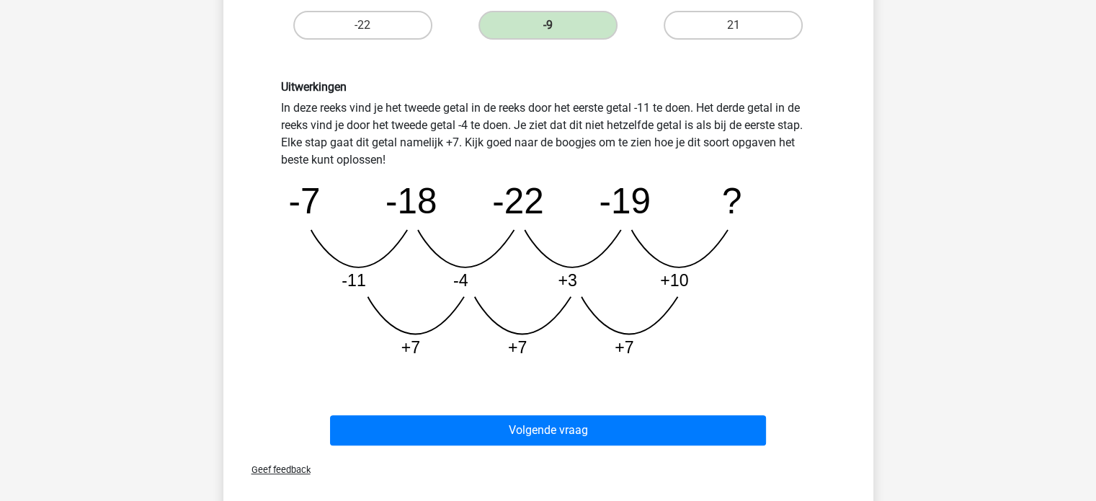
scroll to position [360, 0]
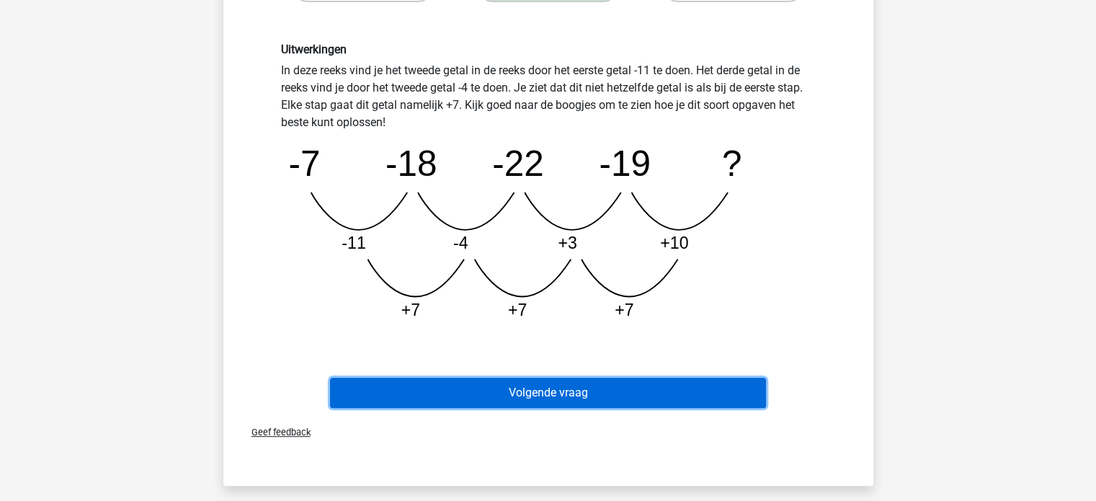
click at [621, 401] on button "Volgende vraag" at bounding box center [548, 393] width 436 height 30
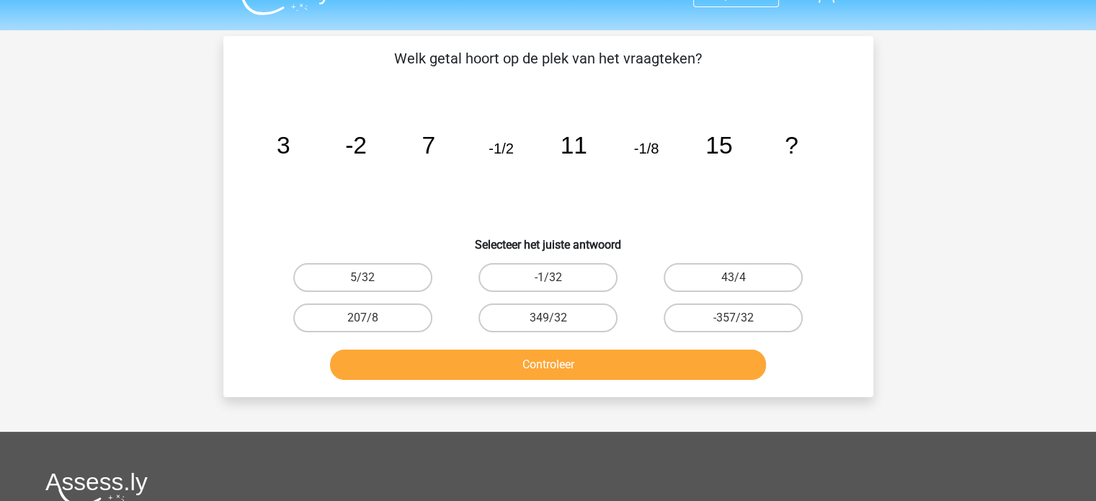
scroll to position [0, 0]
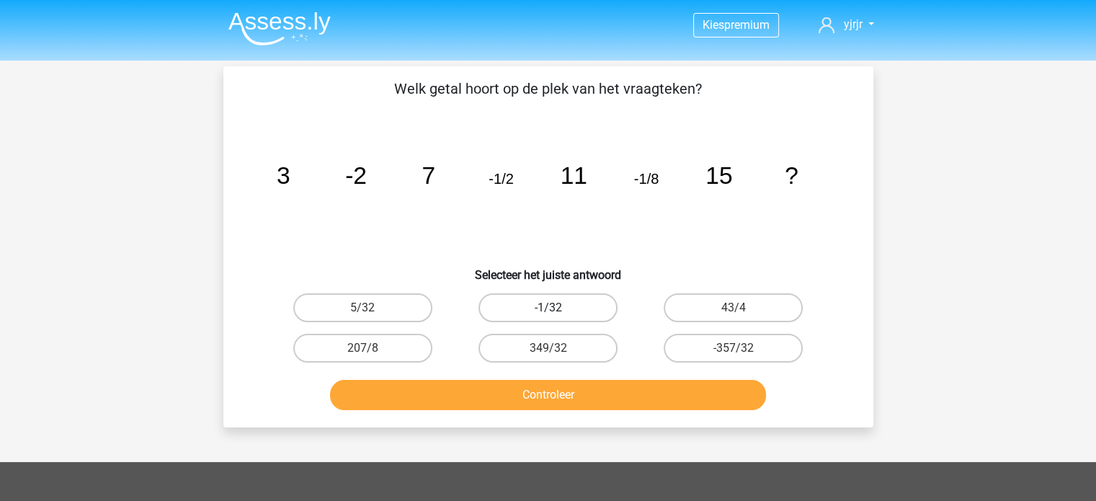
click at [577, 314] on label "-1/32" at bounding box center [548, 307] width 139 height 29
click at [557, 314] on input "-1/32" at bounding box center [552, 312] width 9 height 9
radio input "true"
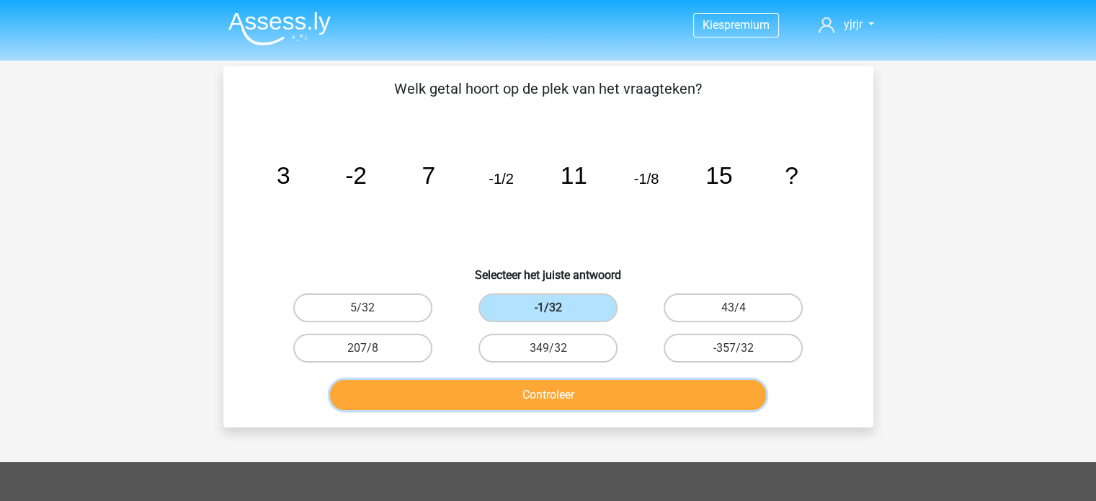
click at [605, 398] on button "Controleer" at bounding box center [548, 395] width 436 height 30
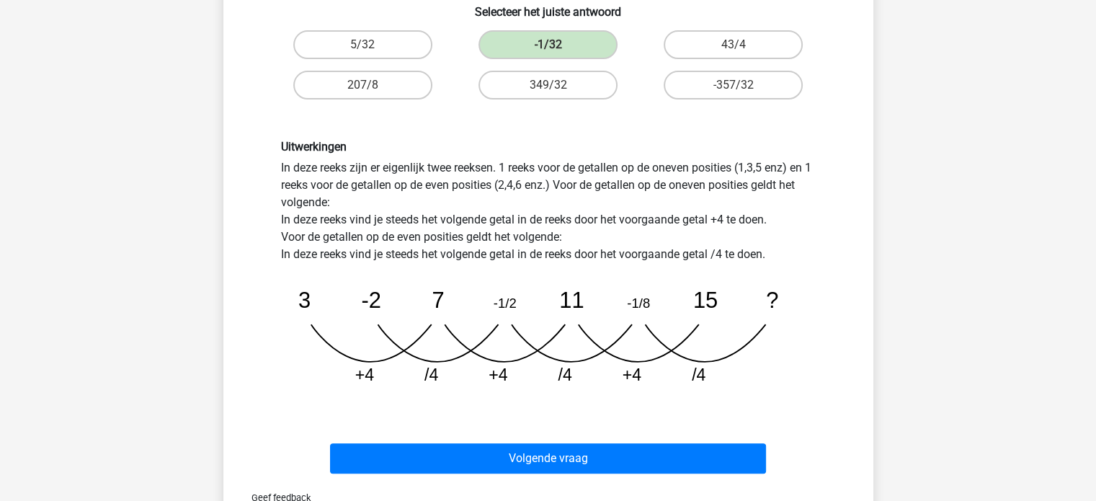
scroll to position [360, 0]
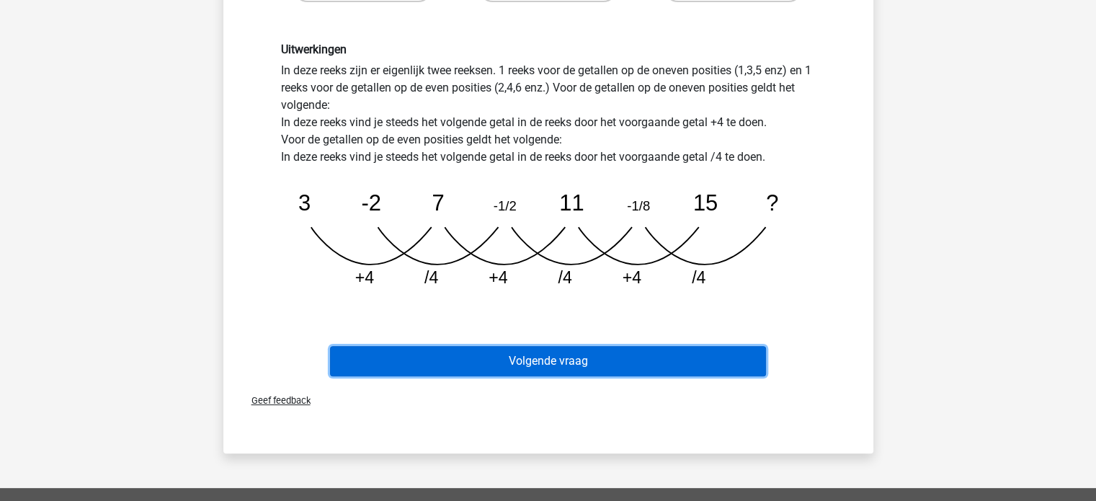
click at [603, 357] on button "Volgende vraag" at bounding box center [548, 361] width 436 height 30
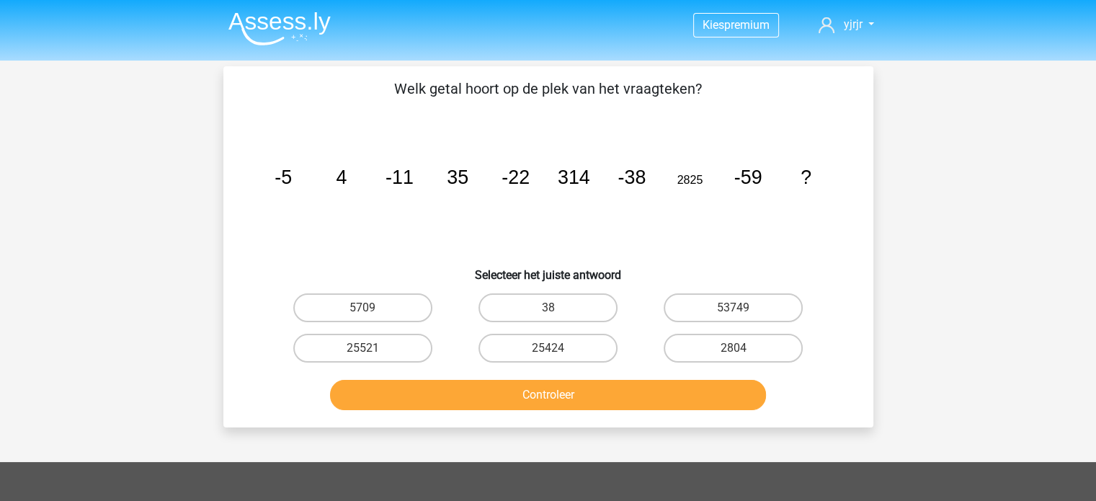
scroll to position [0, 0]
click at [537, 352] on label "25424" at bounding box center [548, 348] width 139 height 29
click at [548, 352] on input "25424" at bounding box center [552, 352] width 9 height 9
radio input "true"
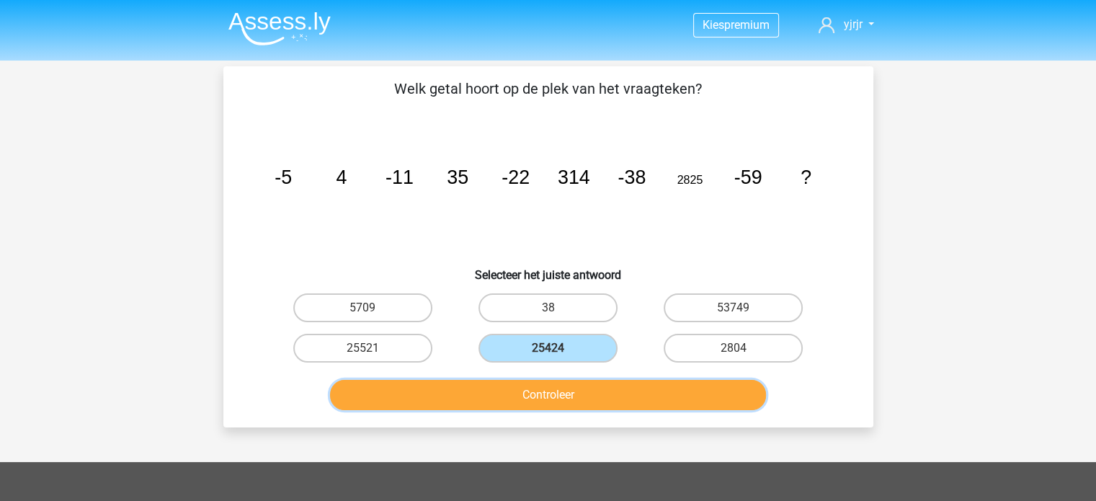
click at [672, 393] on button "Controleer" at bounding box center [548, 395] width 436 height 30
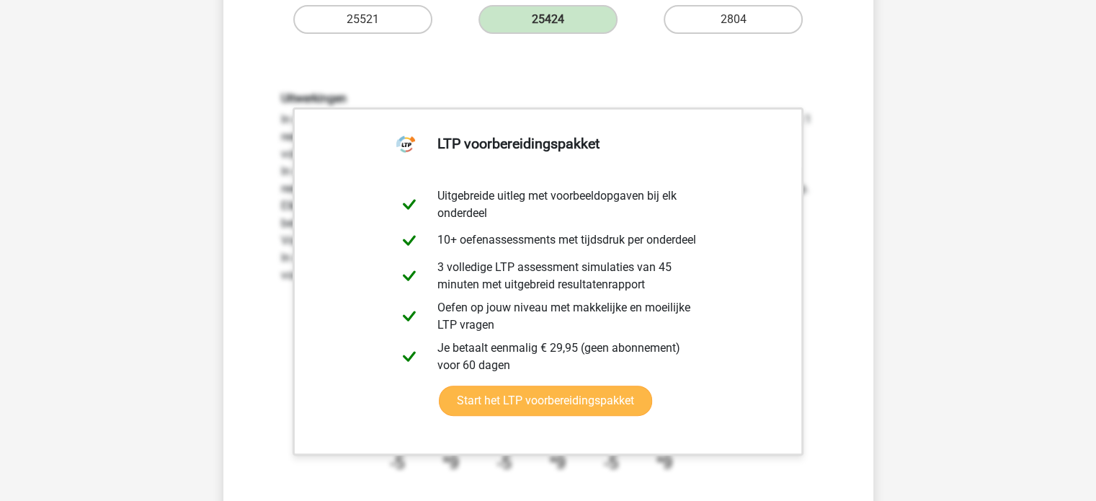
scroll to position [577, 0]
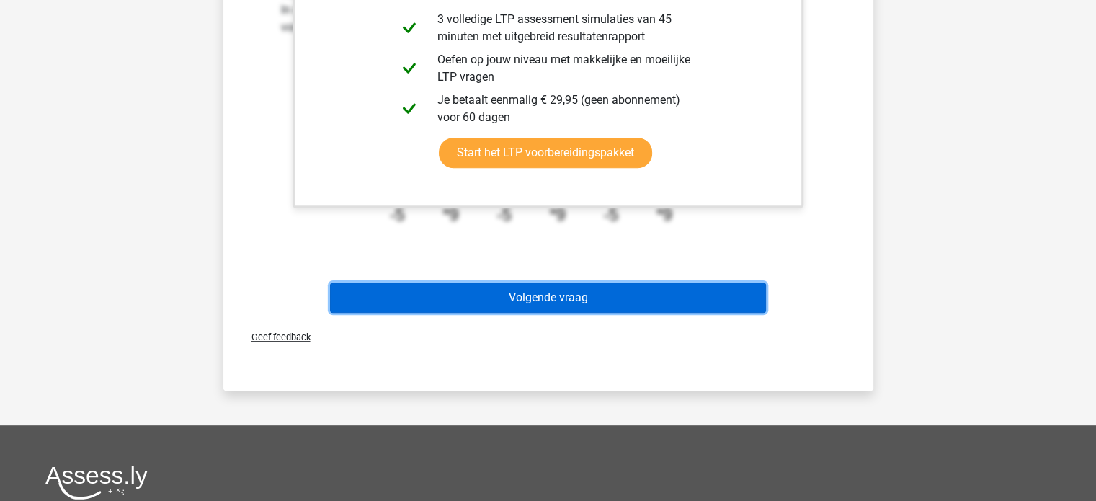
click at [548, 300] on button "Volgende vraag" at bounding box center [548, 298] width 436 height 30
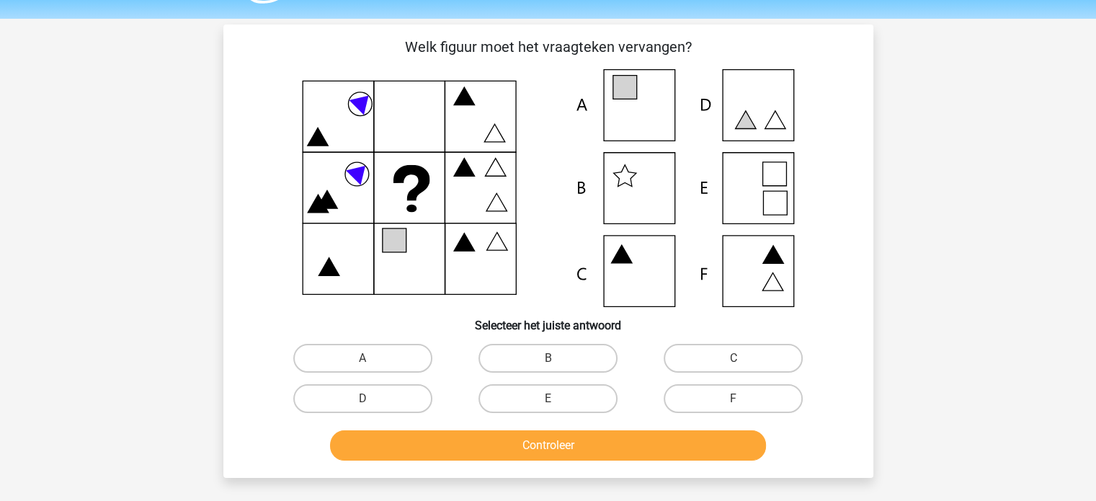
scroll to position [0, 0]
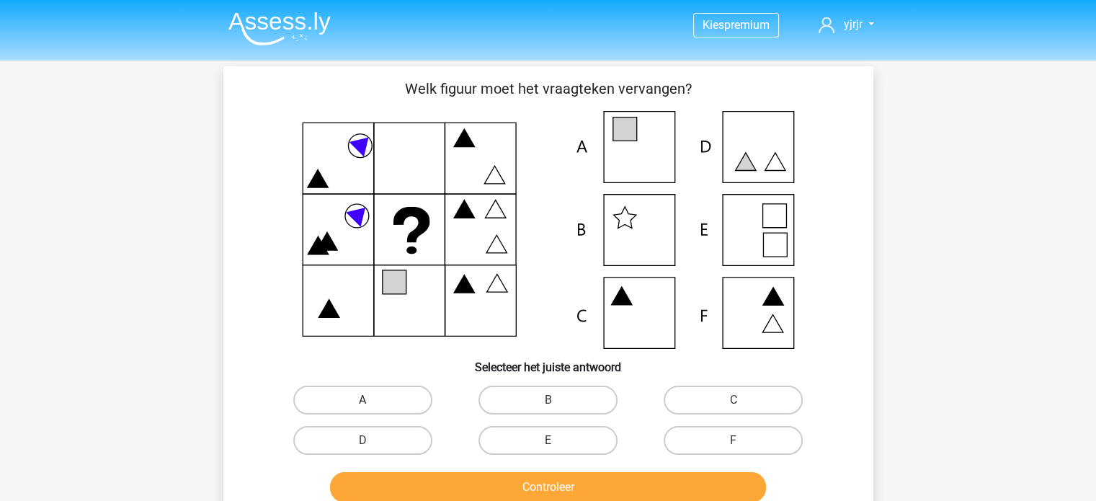
click at [407, 393] on label "A" at bounding box center [362, 400] width 139 height 29
click at [372, 400] on input "A" at bounding box center [367, 404] width 9 height 9
radio input "true"
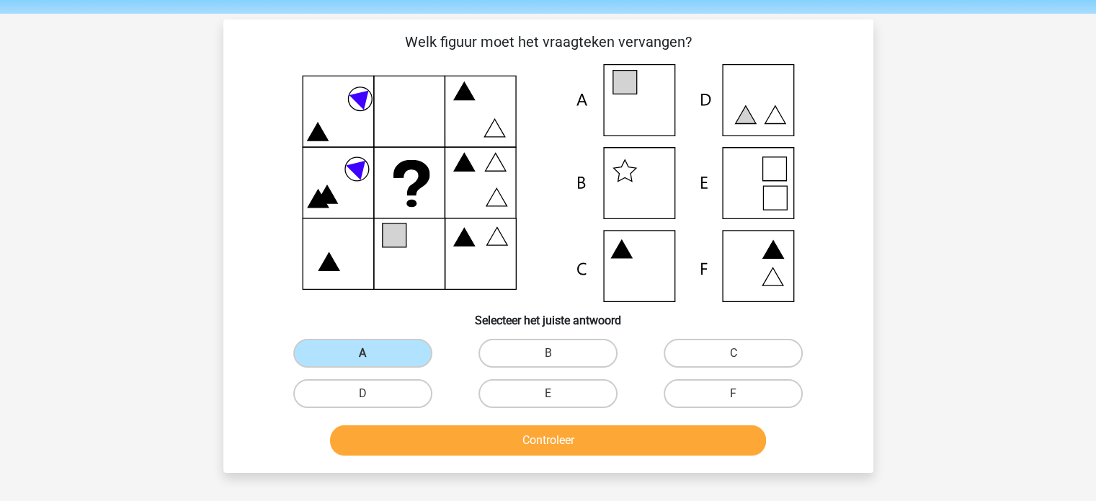
scroll to position [72, 0]
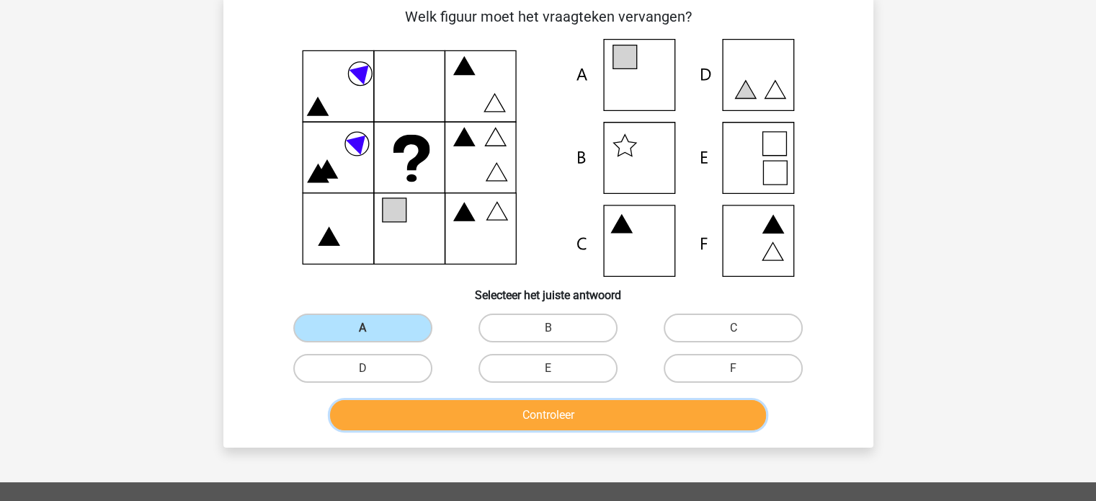
click at [631, 417] on button "Controleer" at bounding box center [548, 415] width 436 height 30
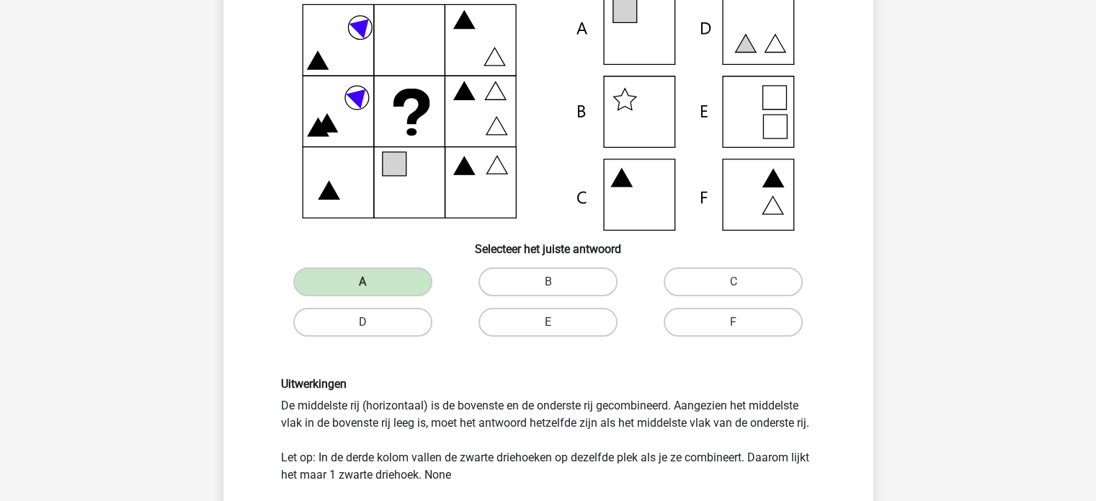
scroll to position [144, 0]
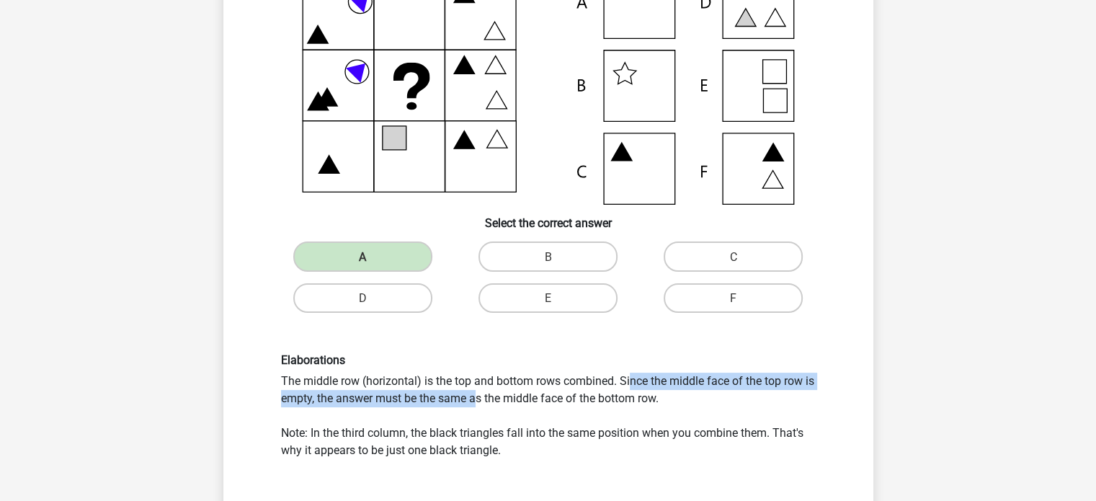
drag, startPoint x: 291, startPoint y: 391, endPoint x: 433, endPoint y: 381, distance: 141.7
click at [433, 381] on font "The middle row (horizontal) is the top and bottom rows combined. Since the midd…" at bounding box center [547, 389] width 533 height 31
click at [580, 383] on font "The middle row (horizontal) is the top and bottom rows combined. Since the midd…" at bounding box center [547, 389] width 533 height 31
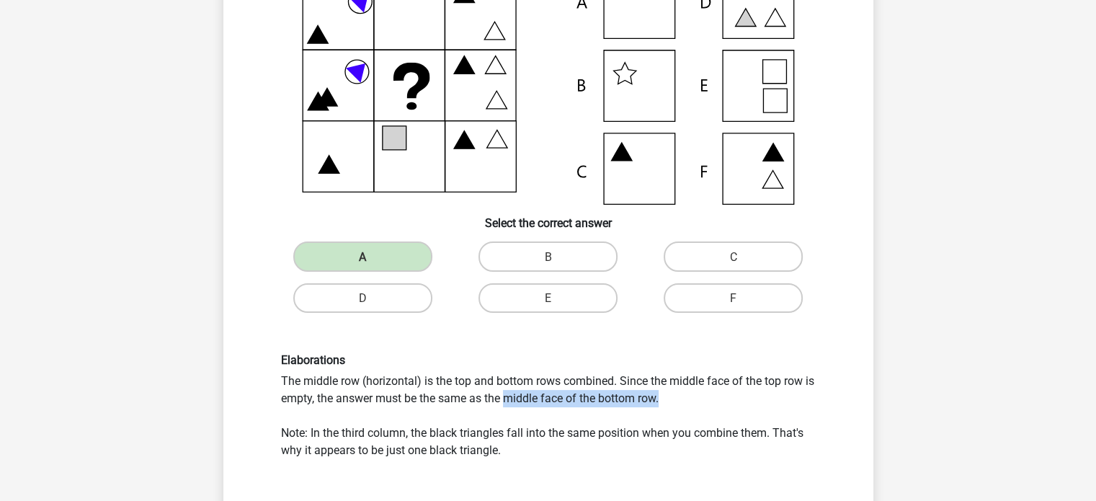
drag, startPoint x: 346, startPoint y: 404, endPoint x: 485, endPoint y: 401, distance: 139.2
click at [485, 401] on div "Elaborations The middle row (horizontal) is the top and bottom rows combined. S…" at bounding box center [548, 406] width 557 height 106
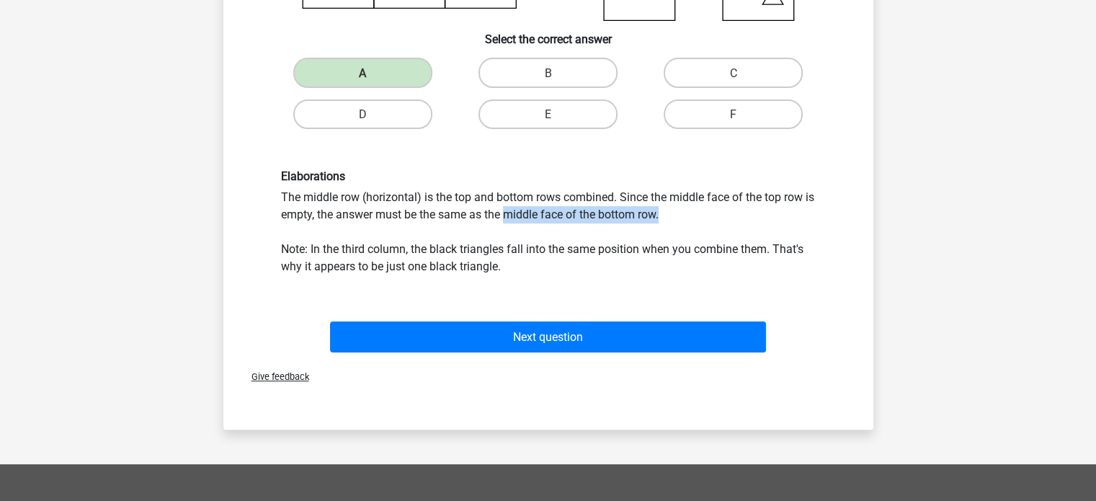
scroll to position [360, 0]
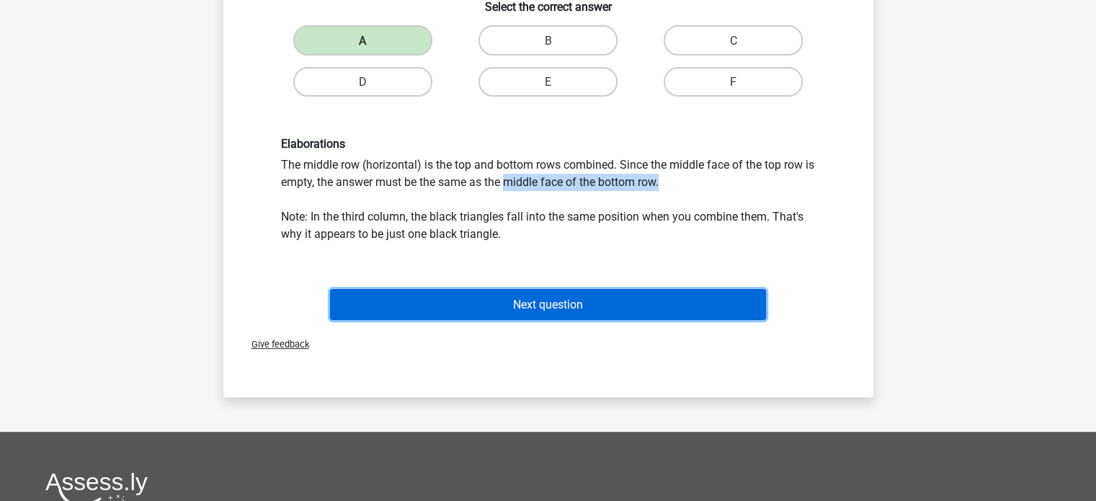
click at [538, 302] on font "Next question" at bounding box center [548, 305] width 70 height 14
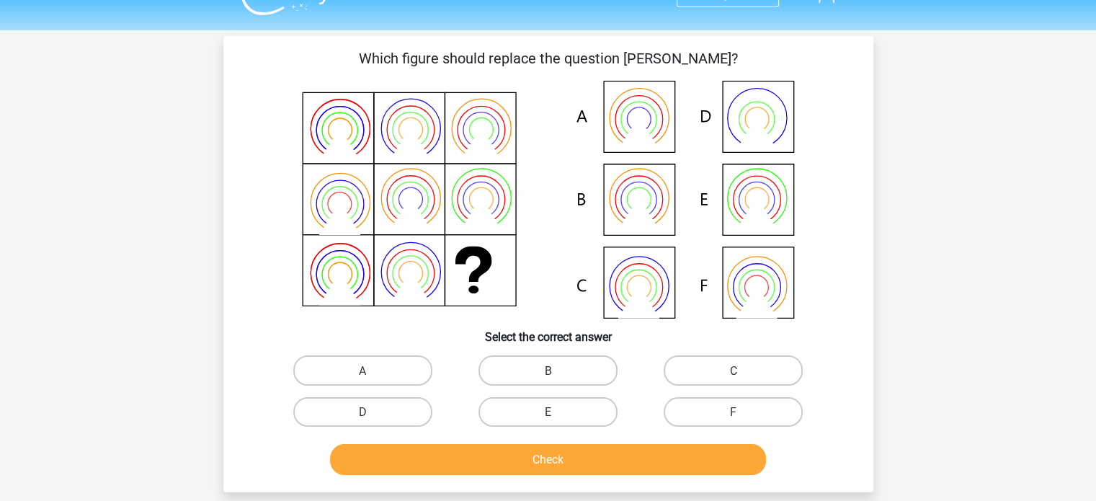
scroll to position [0, 0]
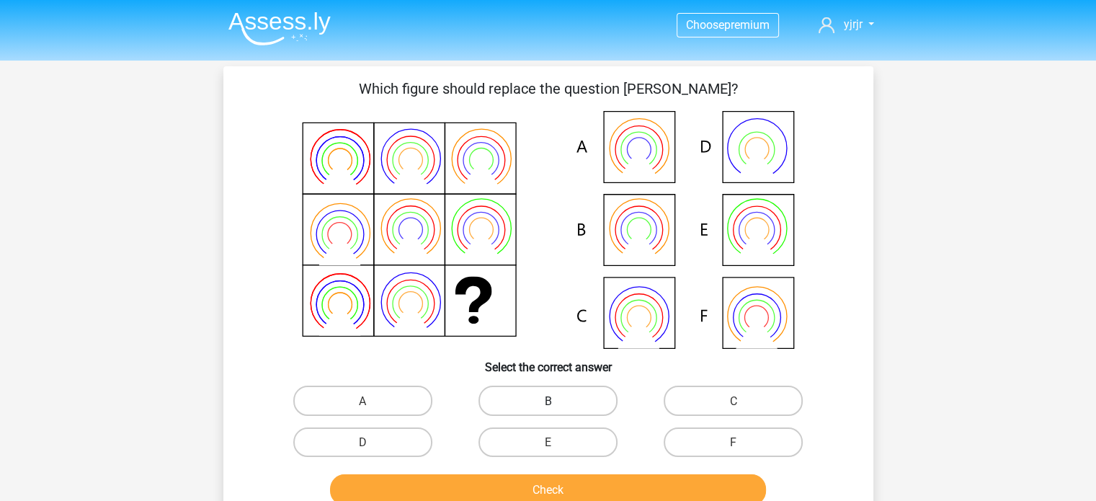
click at [540, 402] on label "B" at bounding box center [548, 401] width 139 height 30
click at [548, 402] on input "B" at bounding box center [552, 404] width 9 height 9
radio input "true"
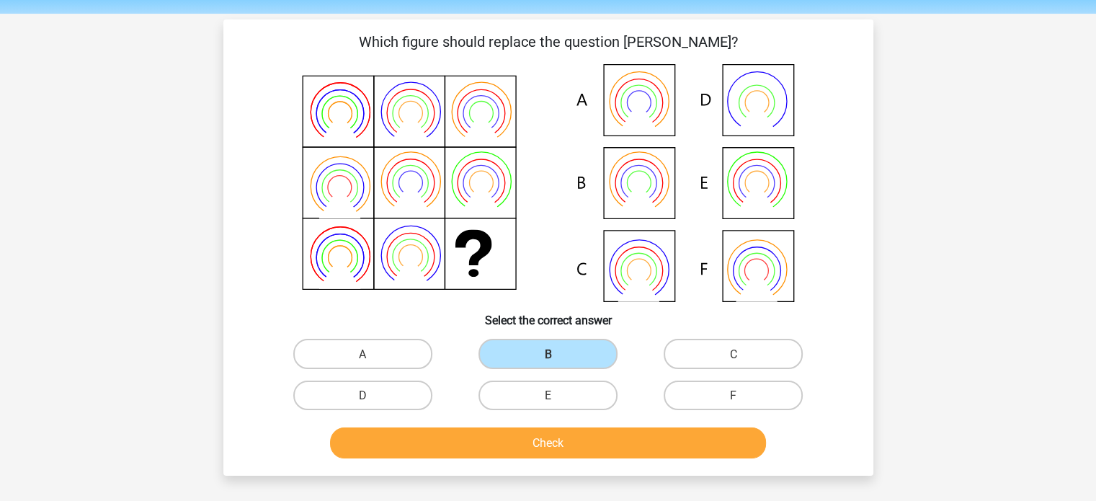
scroll to position [72, 0]
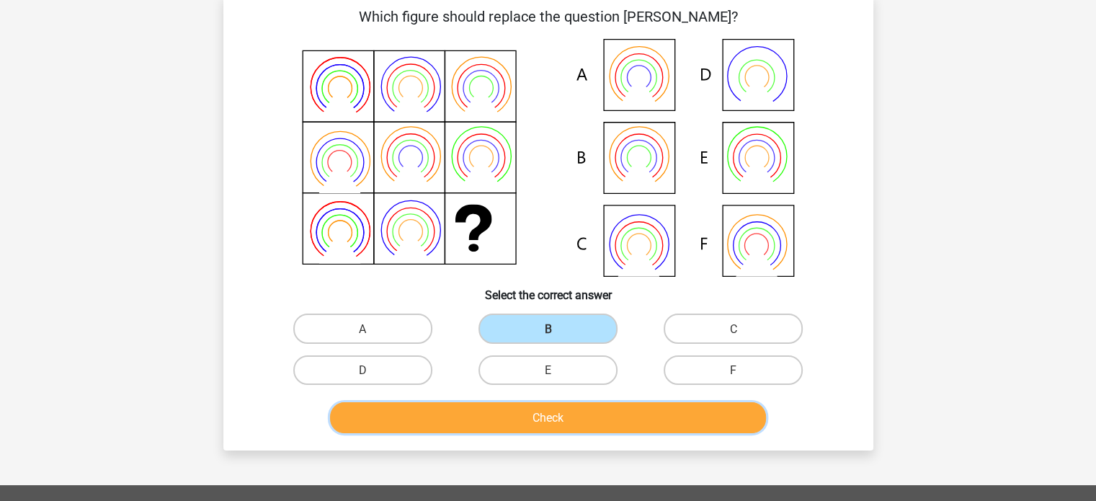
click at [610, 414] on button "Check" at bounding box center [548, 417] width 436 height 31
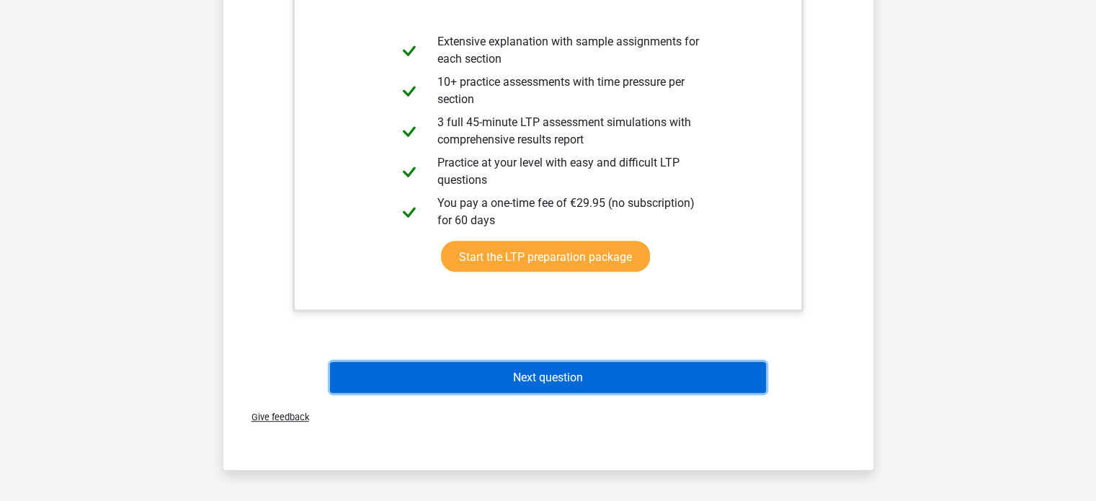
click at [594, 388] on button "Next question" at bounding box center [548, 377] width 436 height 31
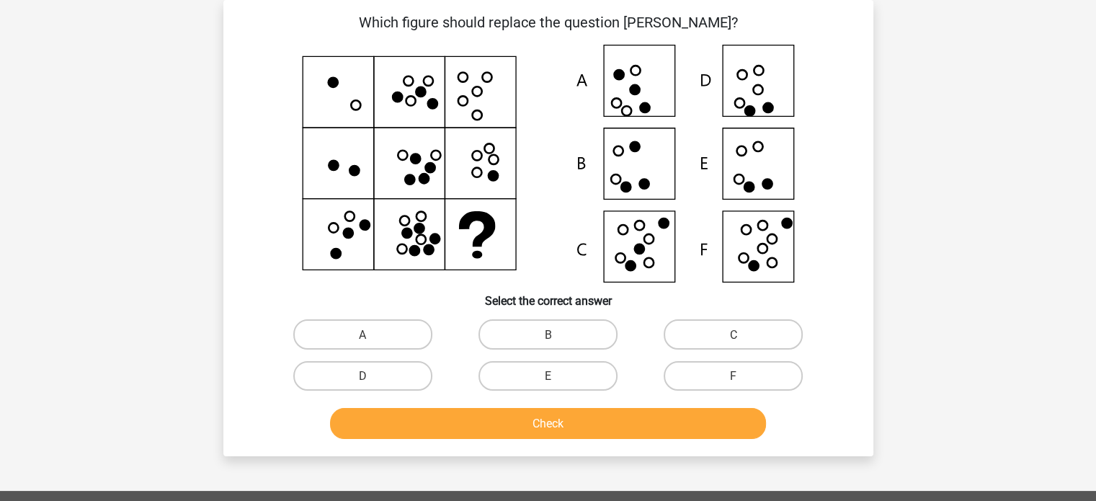
scroll to position [0, 0]
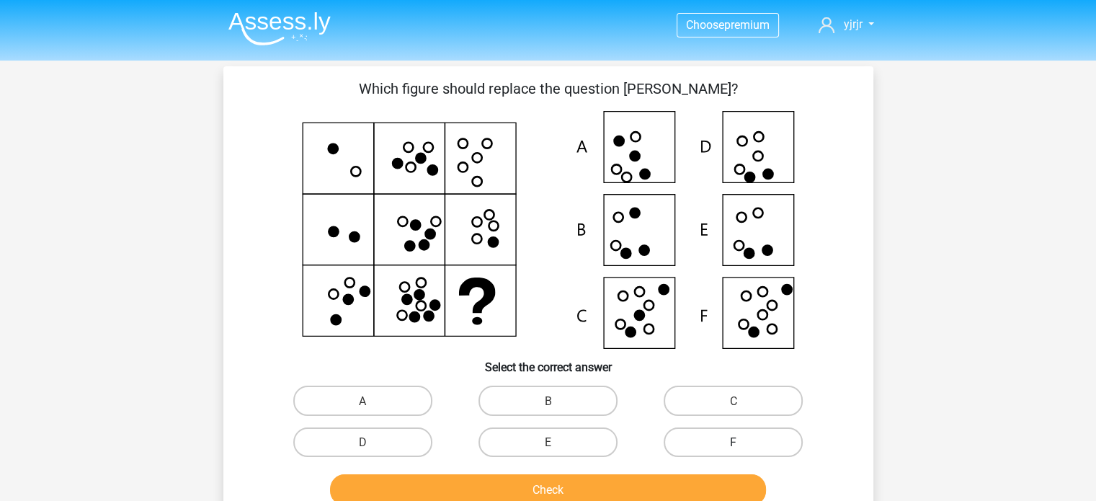
click at [699, 443] on label "F" at bounding box center [733, 442] width 139 height 30
click at [734, 443] on input "F" at bounding box center [738, 446] width 9 height 9
radio input "true"
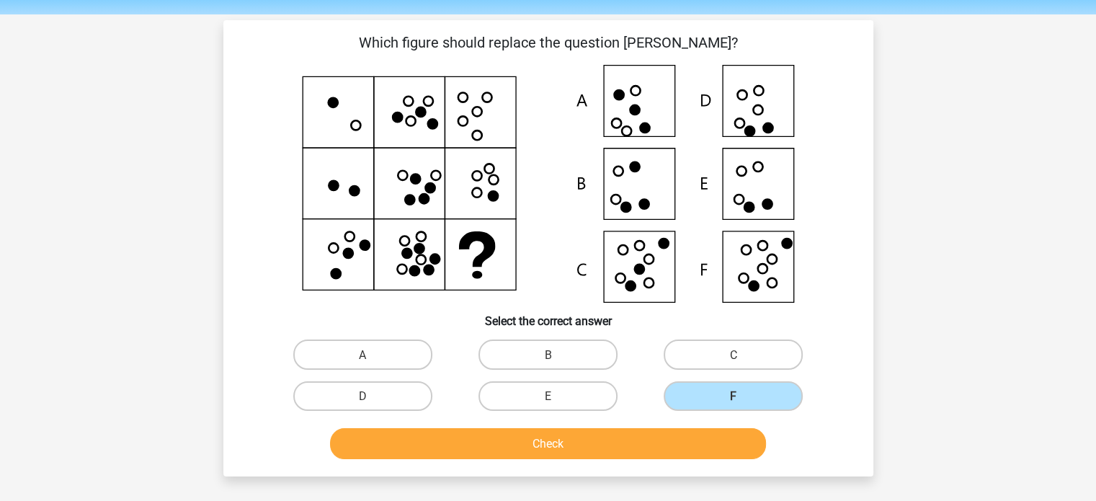
scroll to position [72, 0]
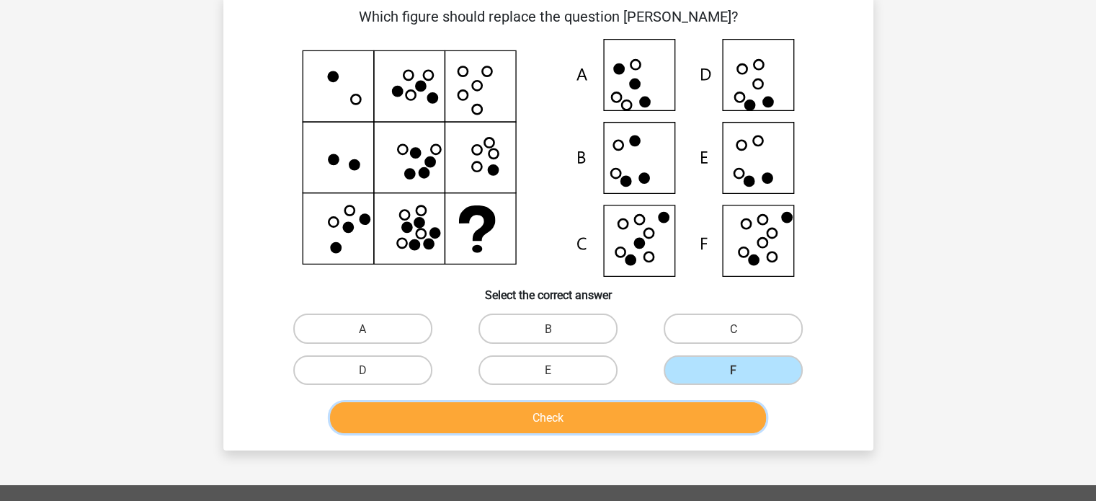
click at [527, 412] on button "Check" at bounding box center [548, 417] width 436 height 31
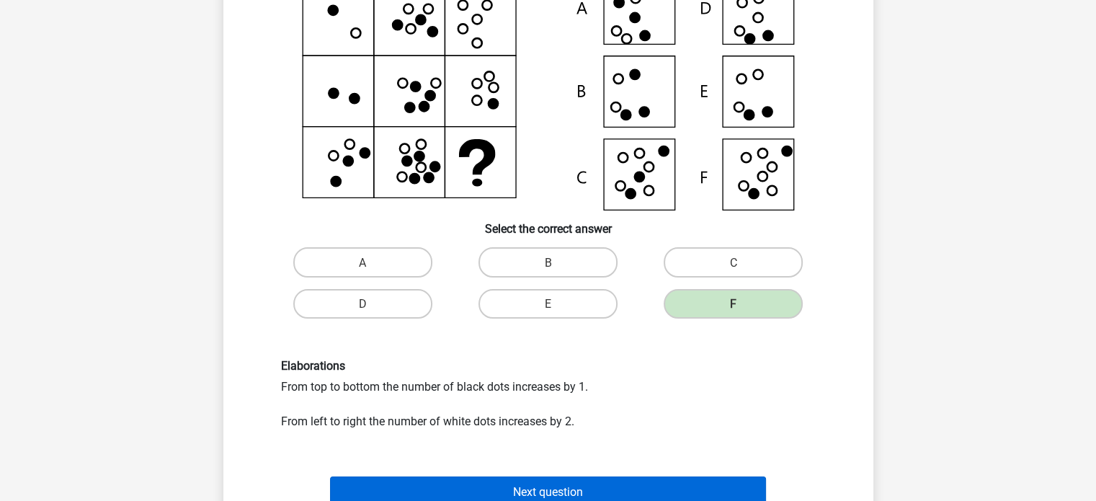
scroll to position [216, 0]
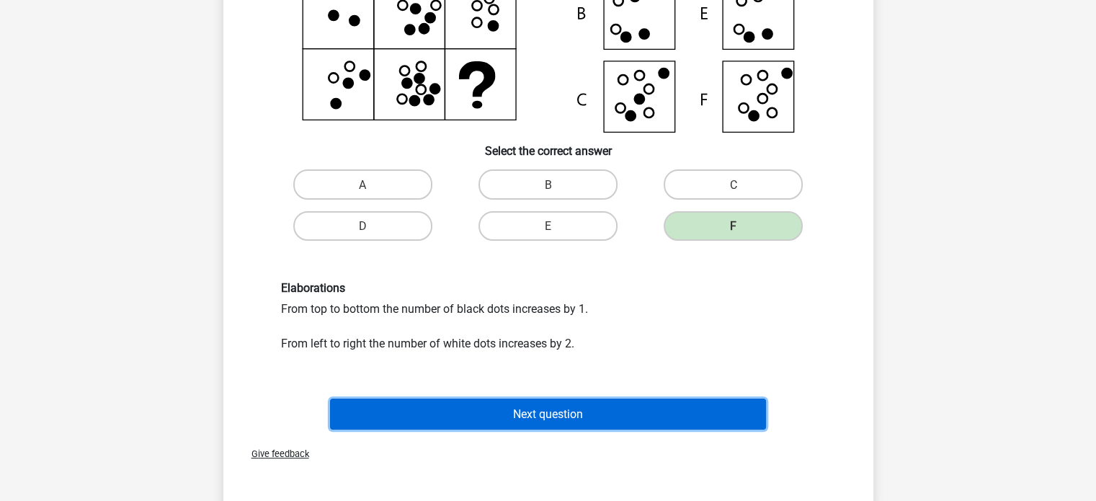
click at [554, 409] on font "Next question" at bounding box center [548, 414] width 70 height 14
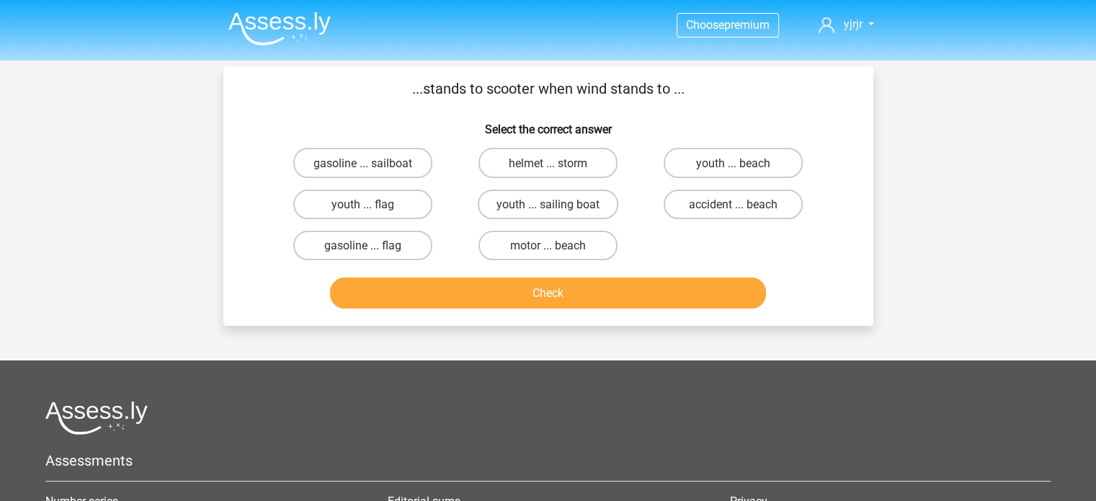
scroll to position [0, 0]
click at [342, 162] on font "gasoline ... sailboat" at bounding box center [363, 163] width 99 height 14
click at [363, 162] on input "gasoline ... sailboat" at bounding box center [367, 166] width 9 height 9
radio input "true"
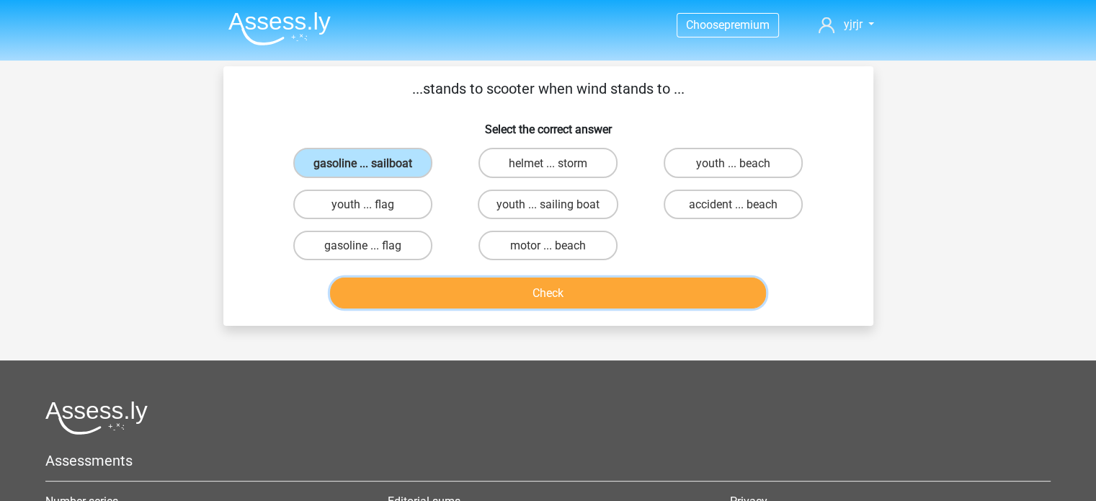
click at [444, 288] on button "Check" at bounding box center [548, 293] width 436 height 31
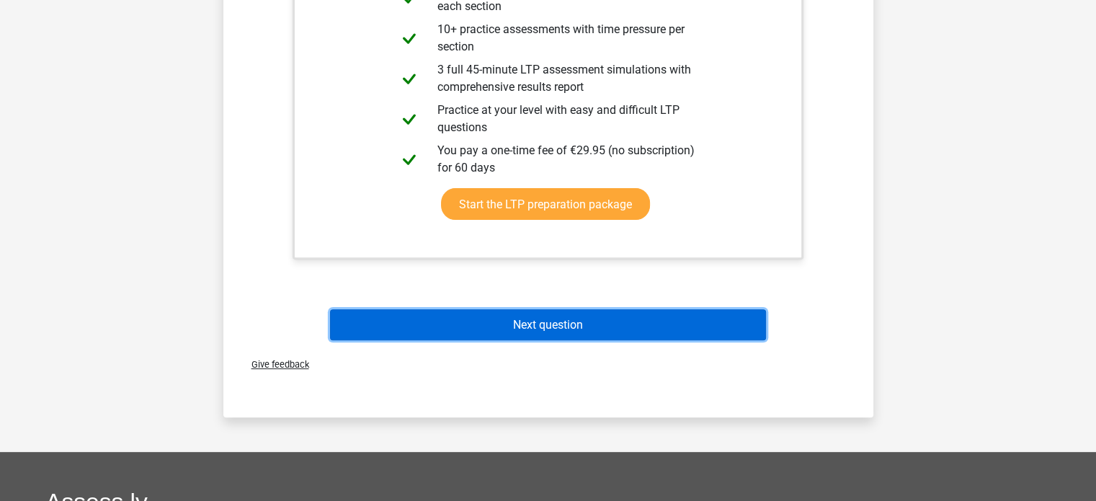
click at [607, 332] on button "Next question" at bounding box center [548, 324] width 436 height 31
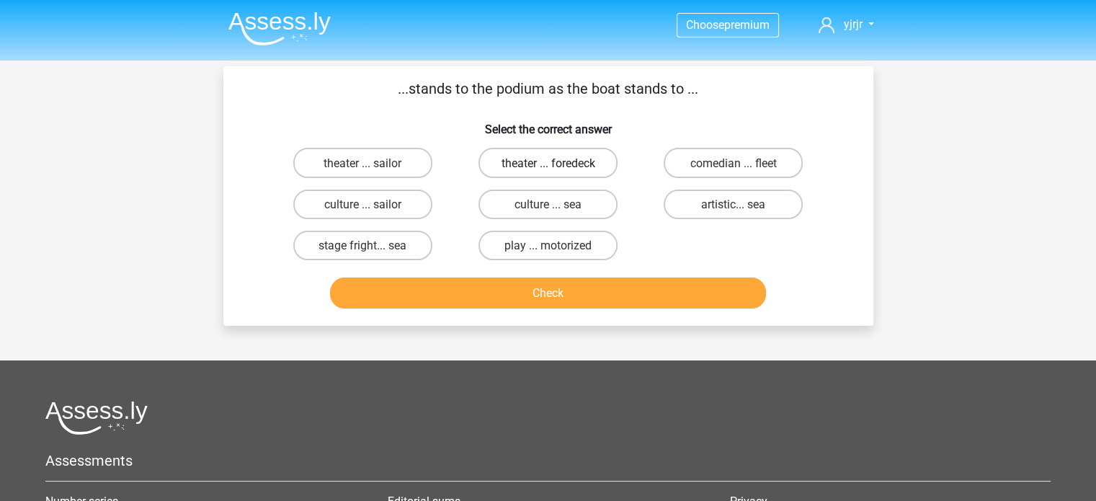
click at [572, 167] on font "theater ... foredeck" at bounding box center [548, 163] width 94 height 14
click at [557, 167] on input "theater ... foredeck" at bounding box center [552, 166] width 9 height 9
radio input "true"
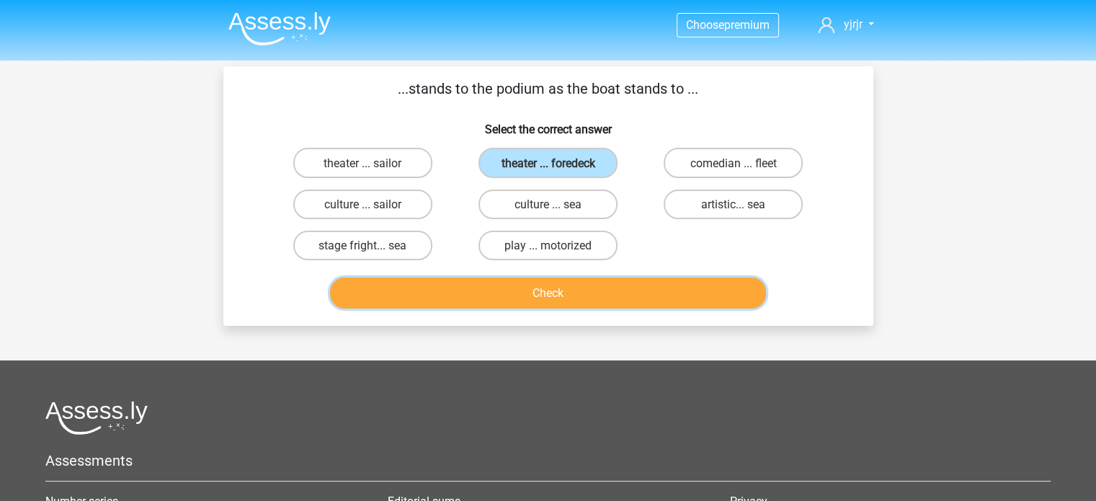
click at [672, 300] on button "Check" at bounding box center [548, 293] width 436 height 31
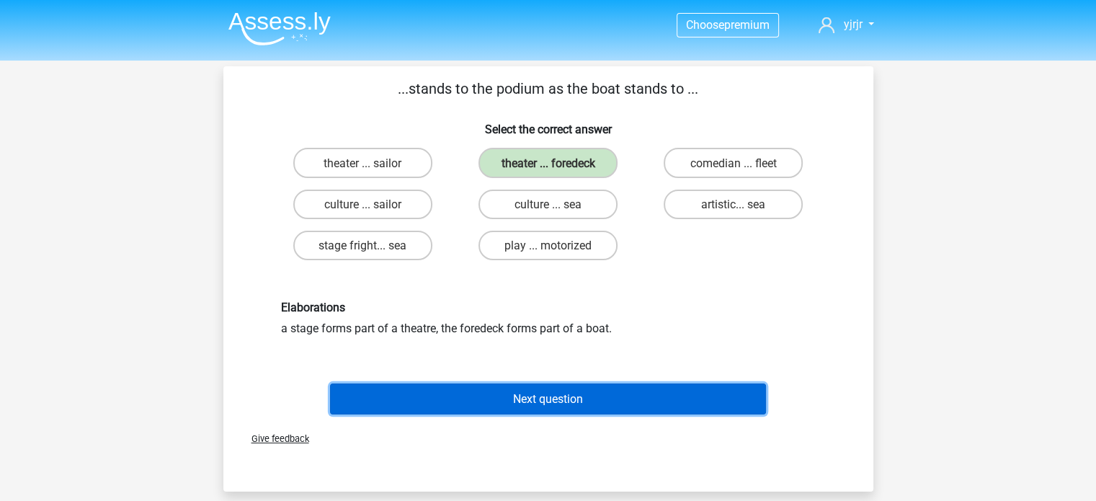
click at [574, 398] on font "Next question" at bounding box center [548, 399] width 70 height 14
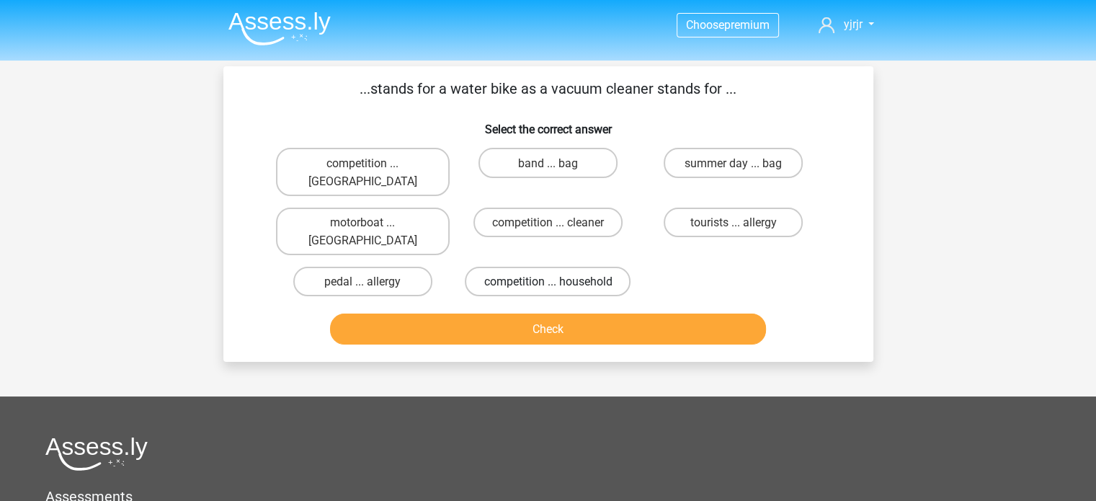
click at [470, 267] on label "competition ... household" at bounding box center [548, 282] width 166 height 30
click at [548, 281] on input "competition ... household" at bounding box center [552, 285] width 9 height 9
radio input "true"
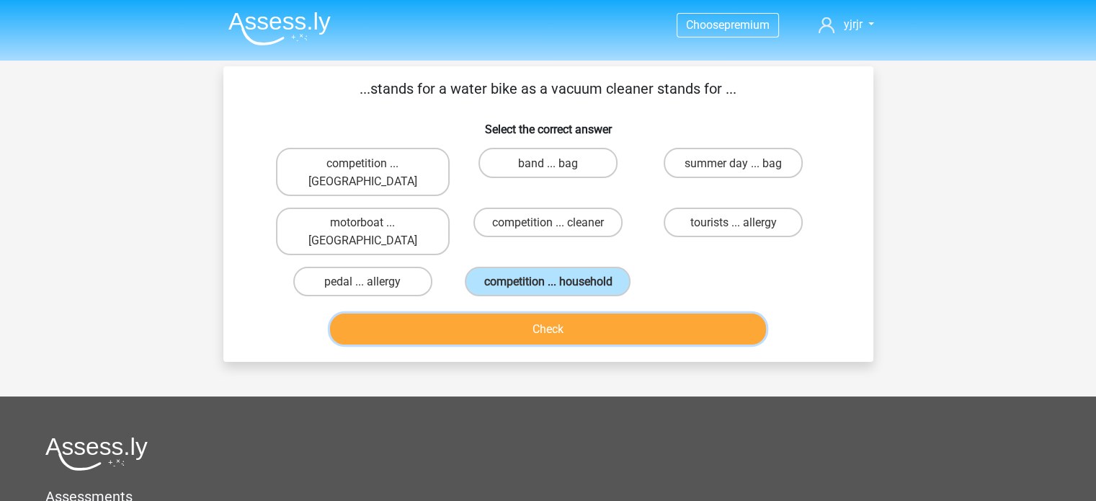
click at [490, 314] on button "Check" at bounding box center [548, 329] width 436 height 31
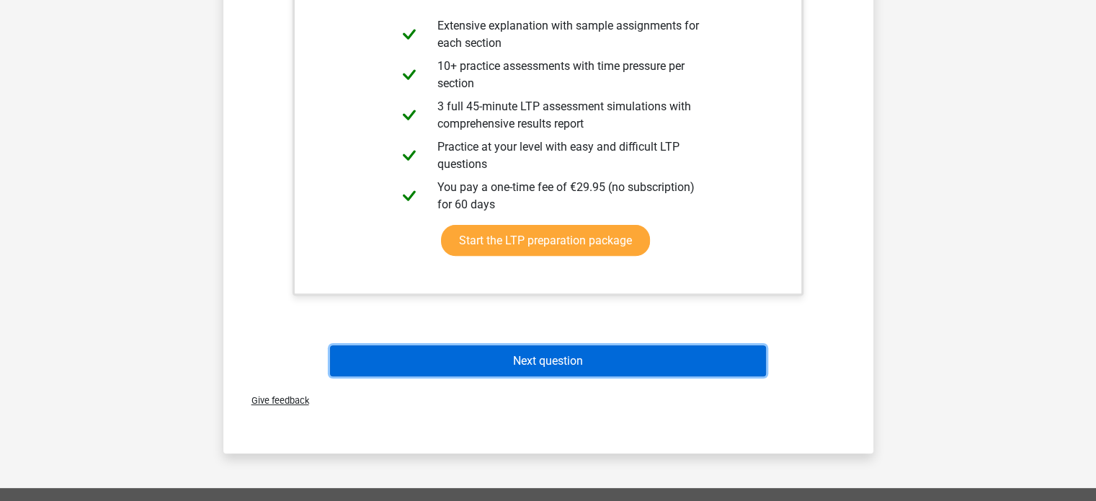
click at [484, 345] on button "Next question" at bounding box center [548, 360] width 436 height 31
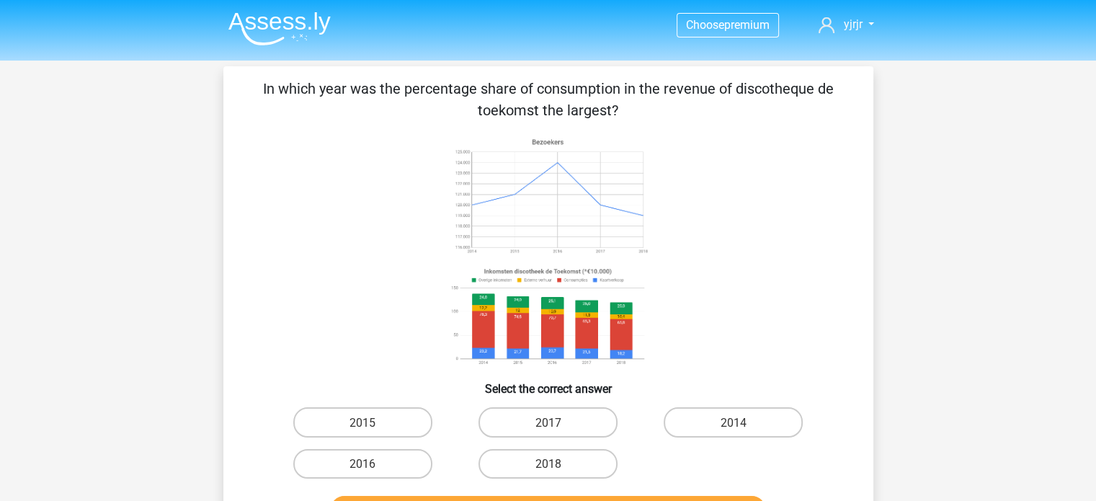
drag, startPoint x: 345, startPoint y: 89, endPoint x: 647, endPoint y: 102, distance: 303.1
click at [647, 102] on p "In which year was the percentage share of consumption in the revenue of discoth…" at bounding box center [549, 99] width 604 height 43
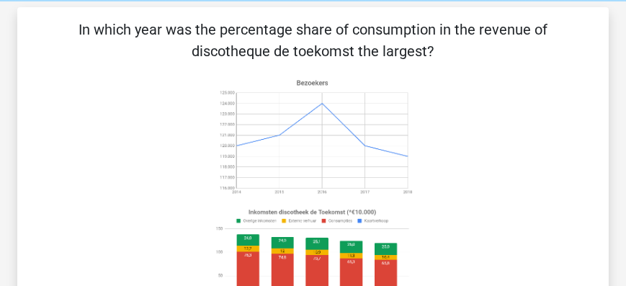
scroll to position [41, 0]
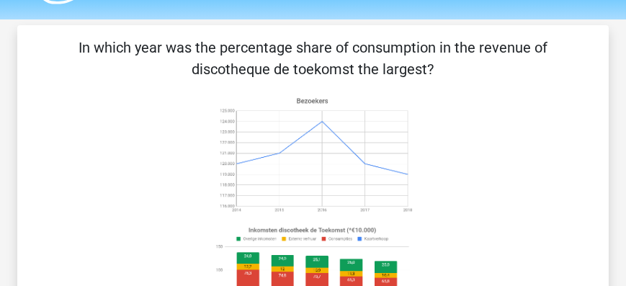
click at [487, 104] on icon at bounding box center [313, 211] width 523 height 238
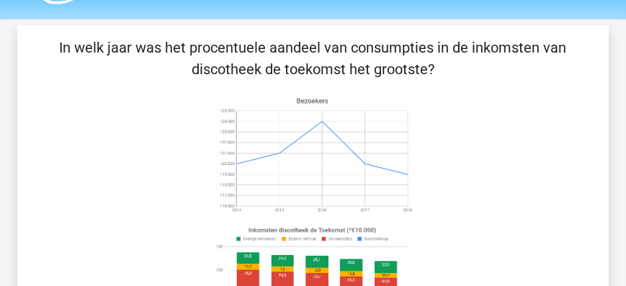
drag, startPoint x: 179, startPoint y: 46, endPoint x: 525, endPoint y: 53, distance: 346.1
click at [525, 53] on p "In welk jaar was het procentuele aandeel van consumpties in de inkomsten van di…" at bounding box center [313, 58] width 546 height 43
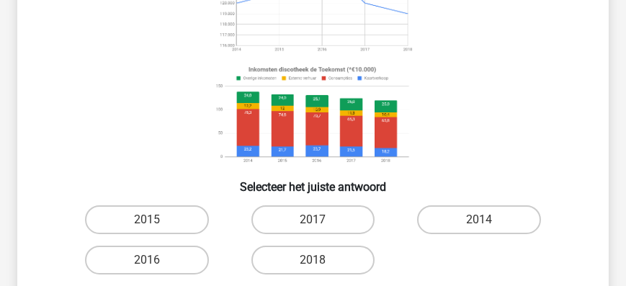
scroll to position [247, 0]
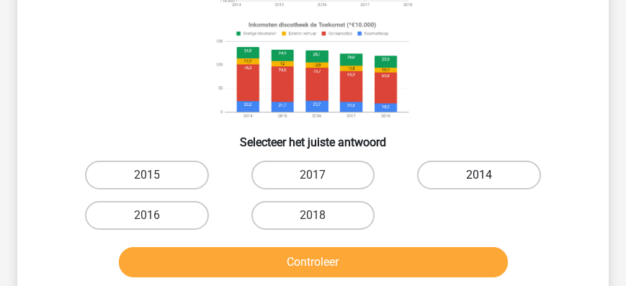
click at [466, 173] on label "2014" at bounding box center [478, 175] width 123 height 29
click at [479, 175] on input "2014" at bounding box center [483, 179] width 9 height 9
radio input "true"
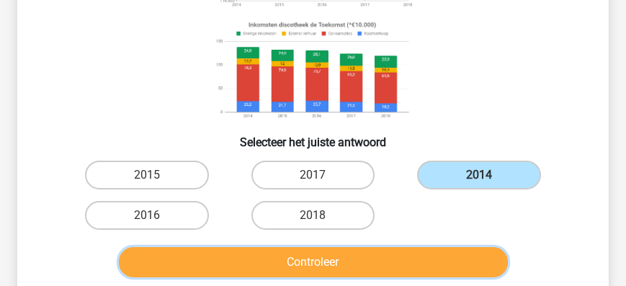
click at [348, 262] on button "Controleer" at bounding box center [313, 262] width 389 height 30
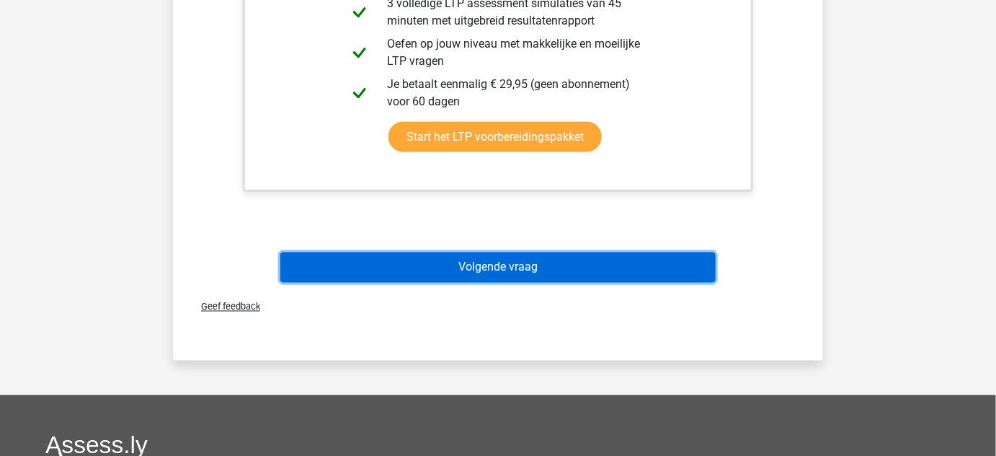
click at [577, 261] on button "Volgende vraag" at bounding box center [498, 267] width 436 height 30
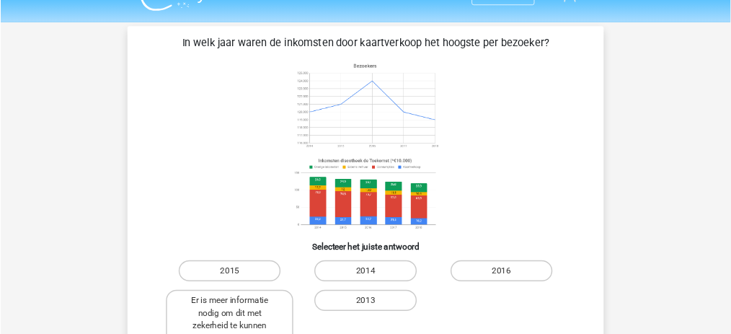
scroll to position [0, 0]
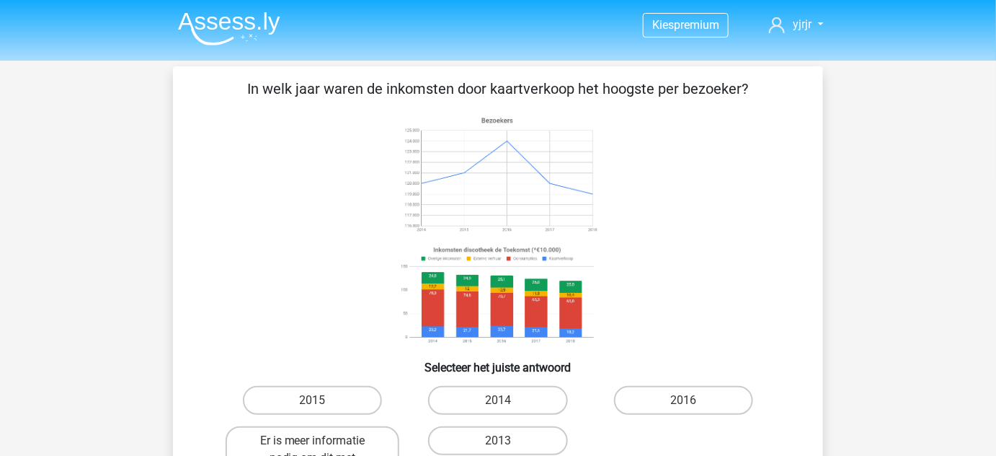
drag, startPoint x: 491, startPoint y: 94, endPoint x: 752, endPoint y: 97, distance: 261.0
click at [752, 97] on p "In welk jaar waren de inkomsten door kaartverkoop het hoogste per bezoeker?" at bounding box center [498, 89] width 604 height 22
click at [310, 76] on div "In welk jaar waren de inkomsten door kaartverkoop het hoogste per bezoeker? Sel…" at bounding box center [498, 318] width 650 height 505
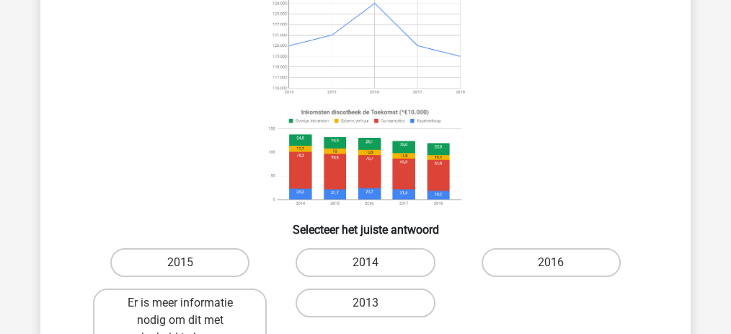
scroll to position [144, 0]
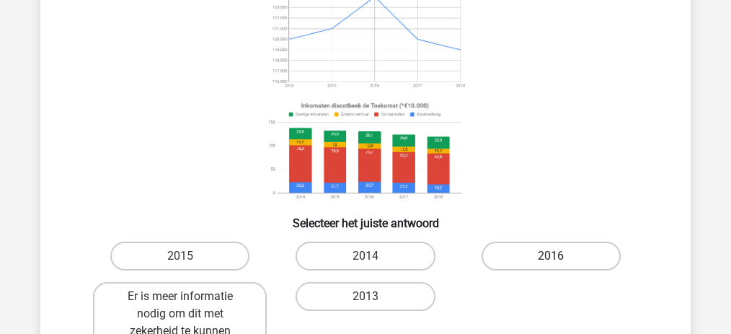
click at [527, 260] on label "2016" at bounding box center [551, 255] width 139 height 29
click at [551, 260] on input "2016" at bounding box center [555, 260] width 9 height 9
radio input "true"
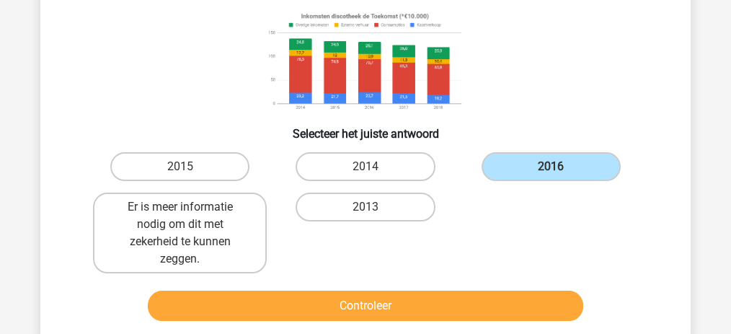
scroll to position [240, 0]
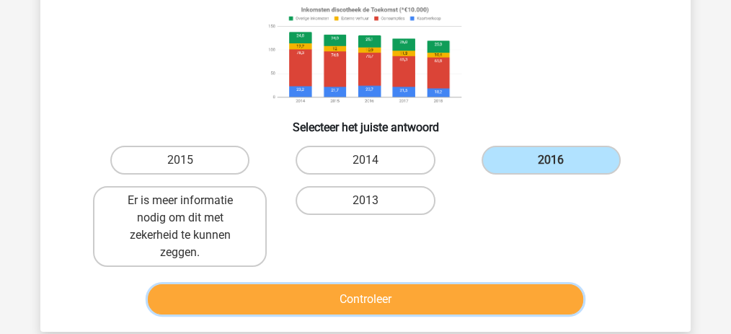
click at [461, 293] on button "Controleer" at bounding box center [366, 299] width 436 height 30
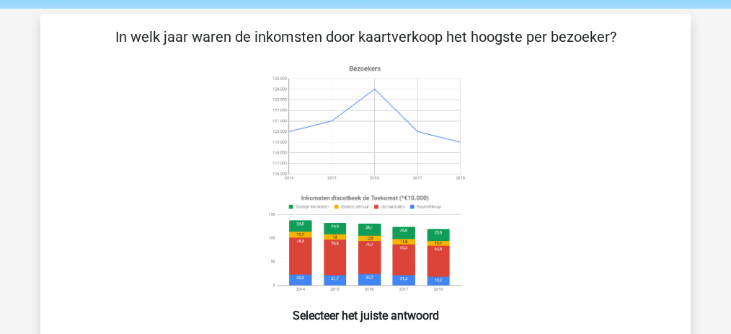
scroll to position [0, 0]
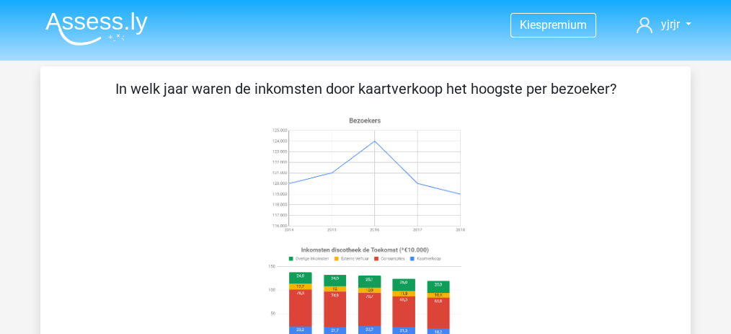
drag, startPoint x: 185, startPoint y: 97, endPoint x: 427, endPoint y: 90, distance: 242.3
click at [427, 90] on p "In welk jaar waren de inkomsten door kaartverkoop het hoogste per bezoeker?" at bounding box center [365, 89] width 604 height 22
click at [210, 92] on p "In welk jaar waren de inkomsten door kaartverkoop het hoogste per bezoeker?" at bounding box center [365, 89] width 604 height 22
click at [248, 90] on p "In welk jaar waren de inkomsten door kaartverkoop het hoogste per bezoeker?" at bounding box center [365, 89] width 604 height 22
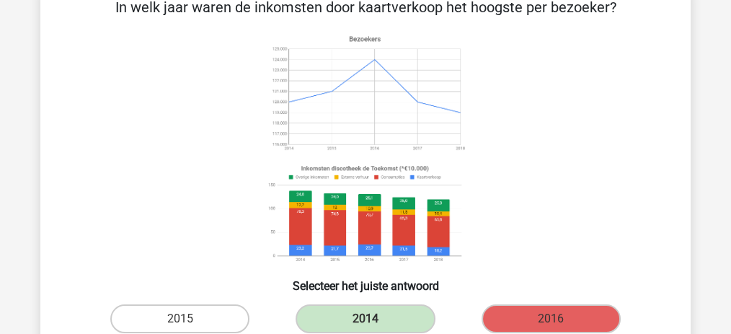
scroll to position [48, 0]
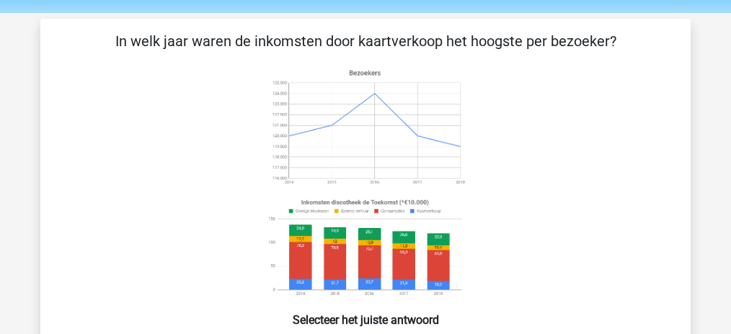
drag, startPoint x: 191, startPoint y: 44, endPoint x: 379, endPoint y: 36, distance: 188.3
click at [379, 36] on p "In welk jaar waren de inkomsten door kaartverkoop het hoogste per bezoeker?" at bounding box center [365, 41] width 604 height 22
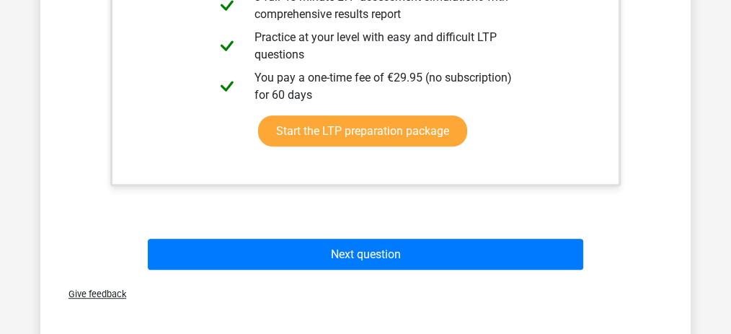
scroll to position [865, 0]
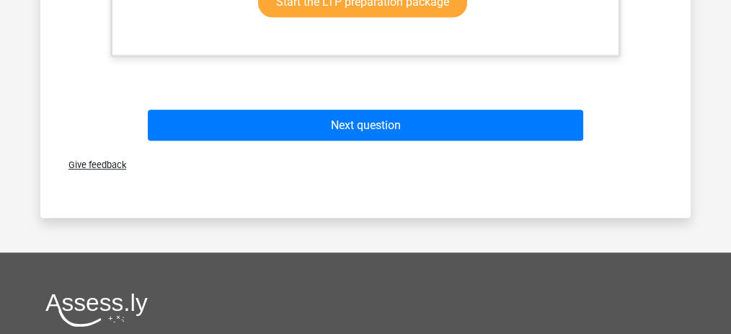
click at [405, 144] on div "Next question" at bounding box center [365, 128] width 557 height 37
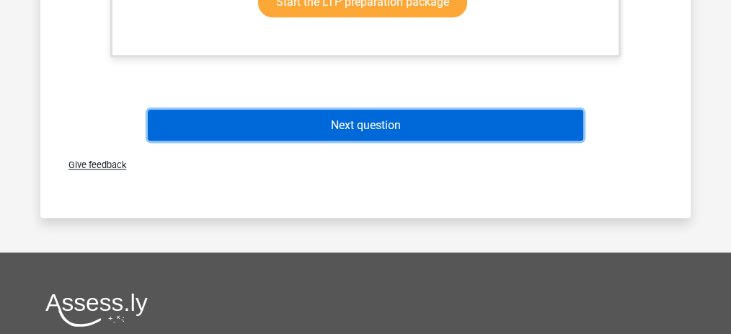
click at [408, 133] on button "Next question" at bounding box center [366, 125] width 436 height 31
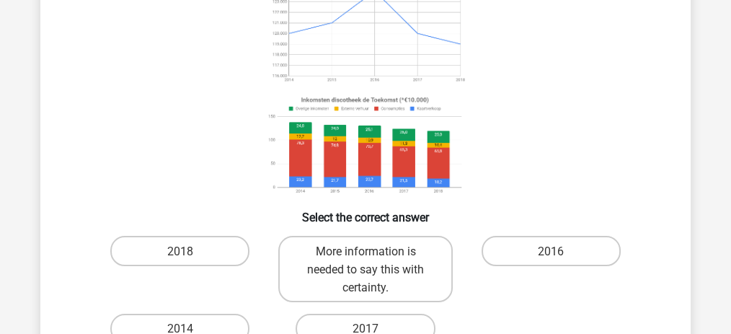
scroll to position [210, 0]
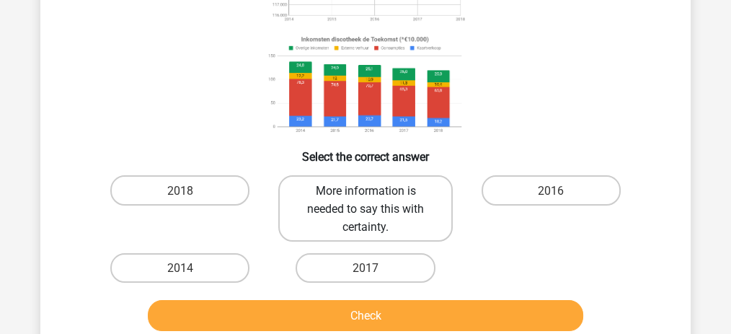
click at [371, 203] on font "More information is needed to say this with certainty." at bounding box center [365, 209] width 117 height 50
click at [371, 199] on input "More information is needed to say this with certainty." at bounding box center [369, 194] width 9 height 9
radio input "true"
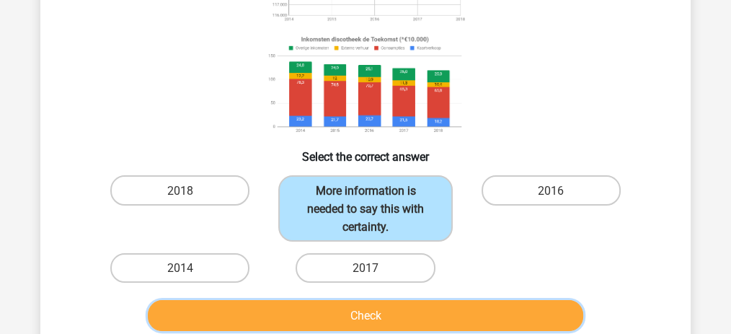
click at [394, 314] on button "Check" at bounding box center [366, 315] width 436 height 31
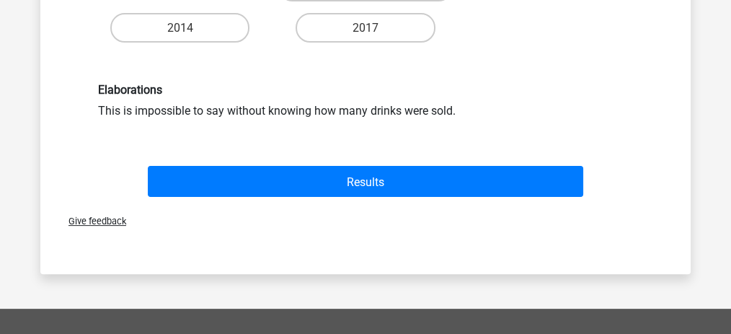
scroll to position [451, 0]
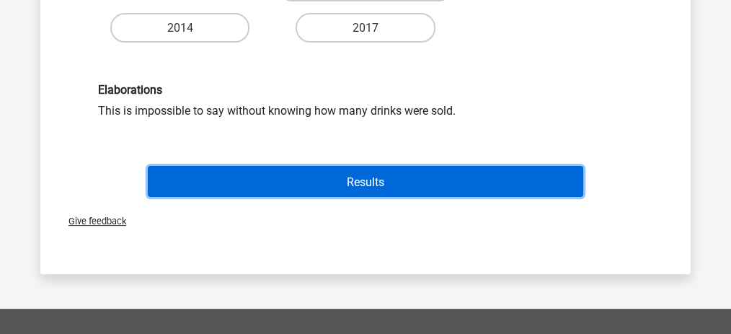
click at [376, 186] on font "Results" at bounding box center [365, 181] width 37 height 14
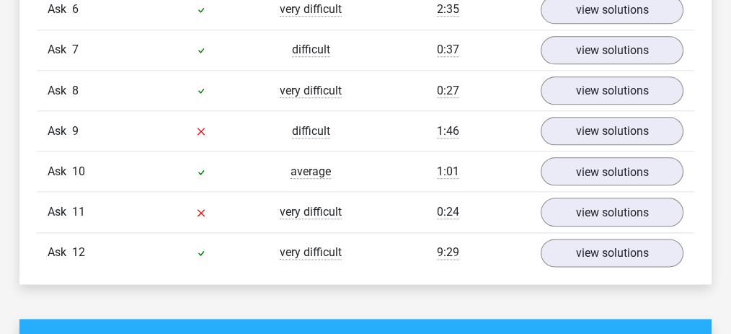
scroll to position [1826, 0]
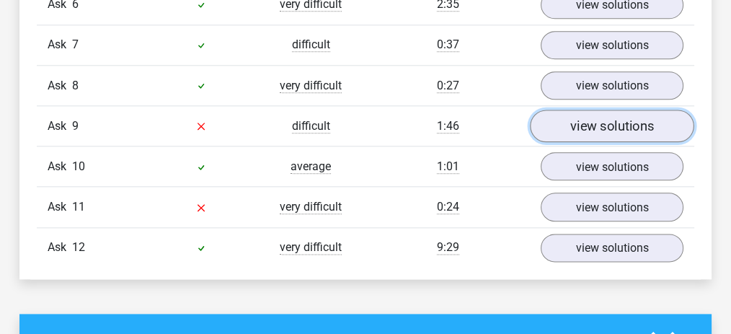
click at [557, 128] on link "view solutions" at bounding box center [612, 126] width 164 height 32
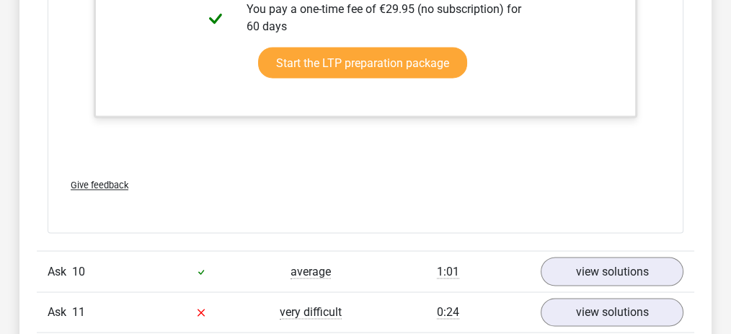
scroll to position [2595, 0]
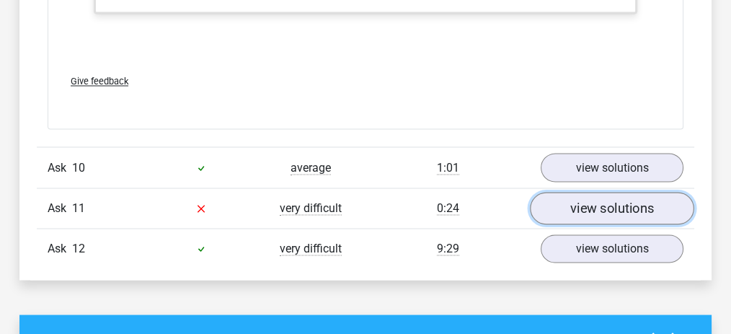
click at [551, 204] on link "view solutions" at bounding box center [612, 208] width 164 height 32
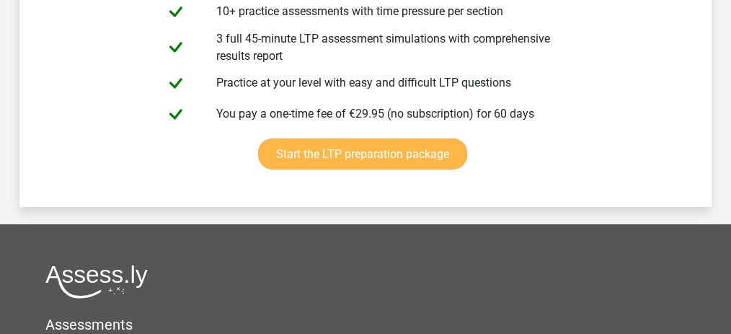
scroll to position [4661, 0]
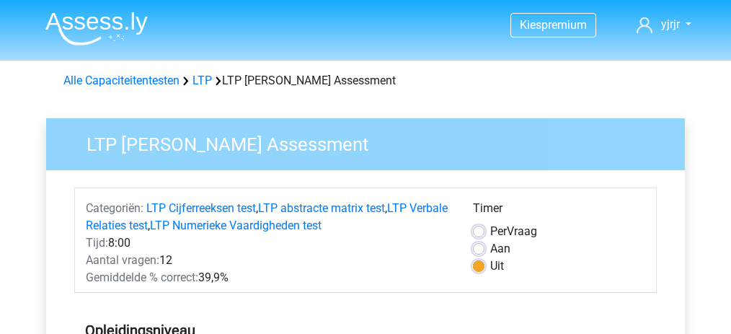
scroll to position [192, 0]
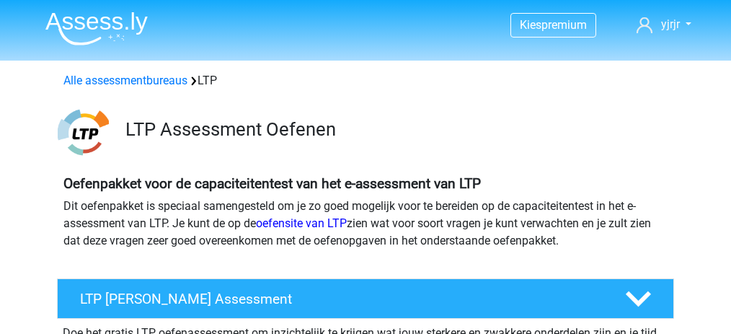
scroll to position [240, 0]
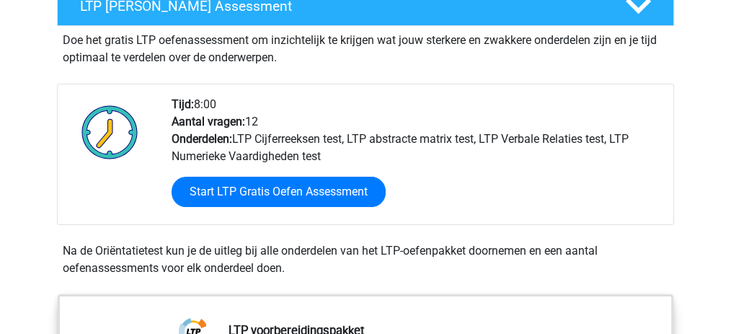
scroll to position [384, 0]
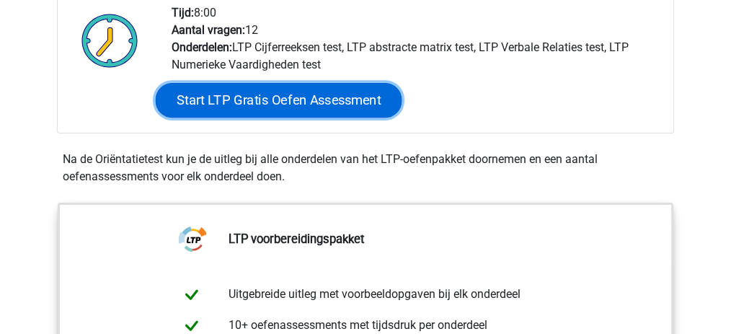
click at [265, 99] on link "Start LTP Gratis Oefen Assessment" at bounding box center [279, 100] width 247 height 35
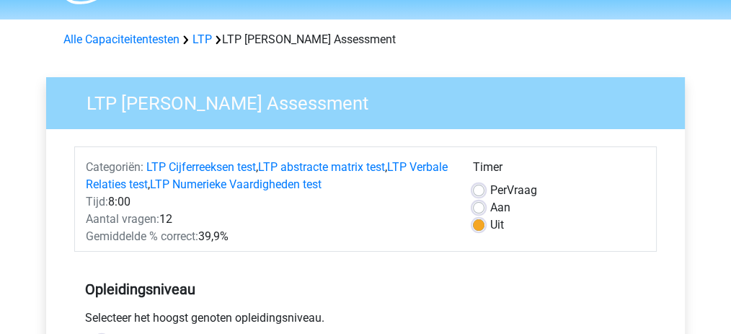
scroll to position [96, 0]
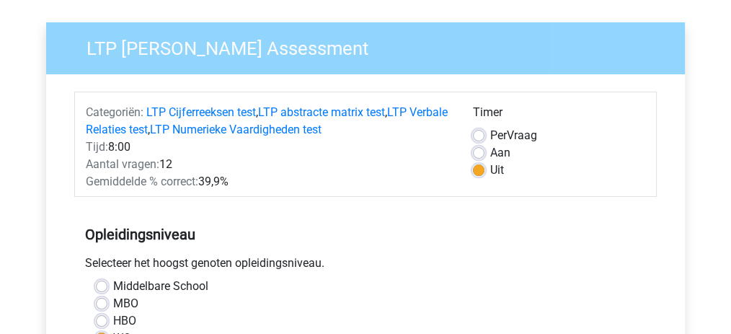
drag, startPoint x: 186, startPoint y: 74, endPoint x: 159, endPoint y: 83, distance: 28.7
